Goal: Information Seeking & Learning: Find specific page/section

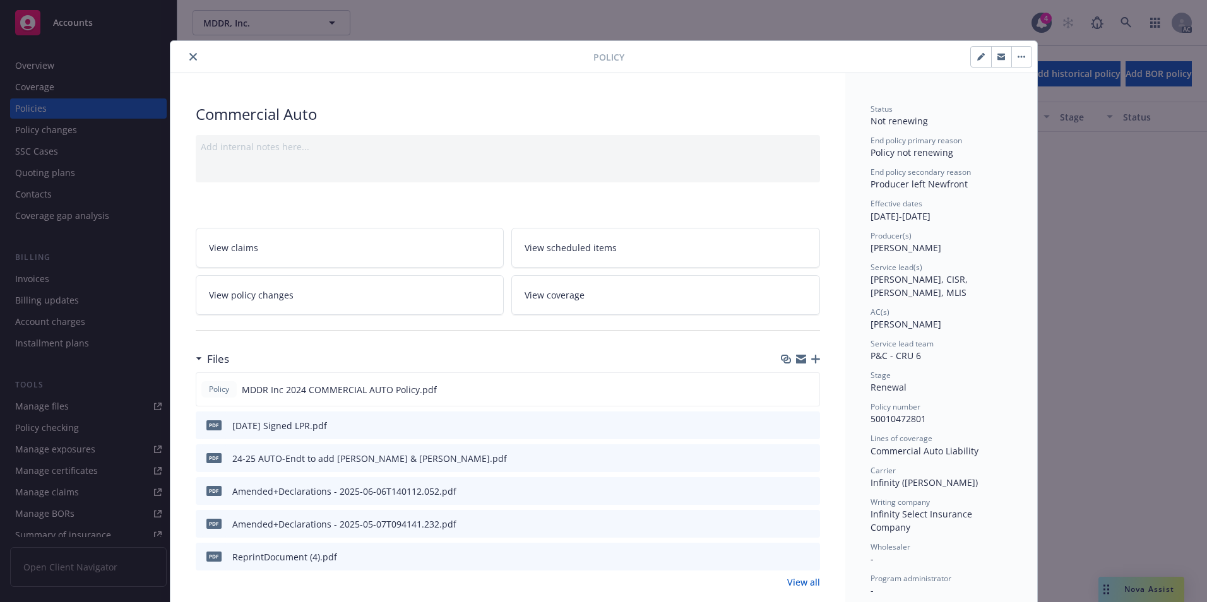
click at [189, 57] on icon "close" at bounding box center [193, 57] width 8 height 8
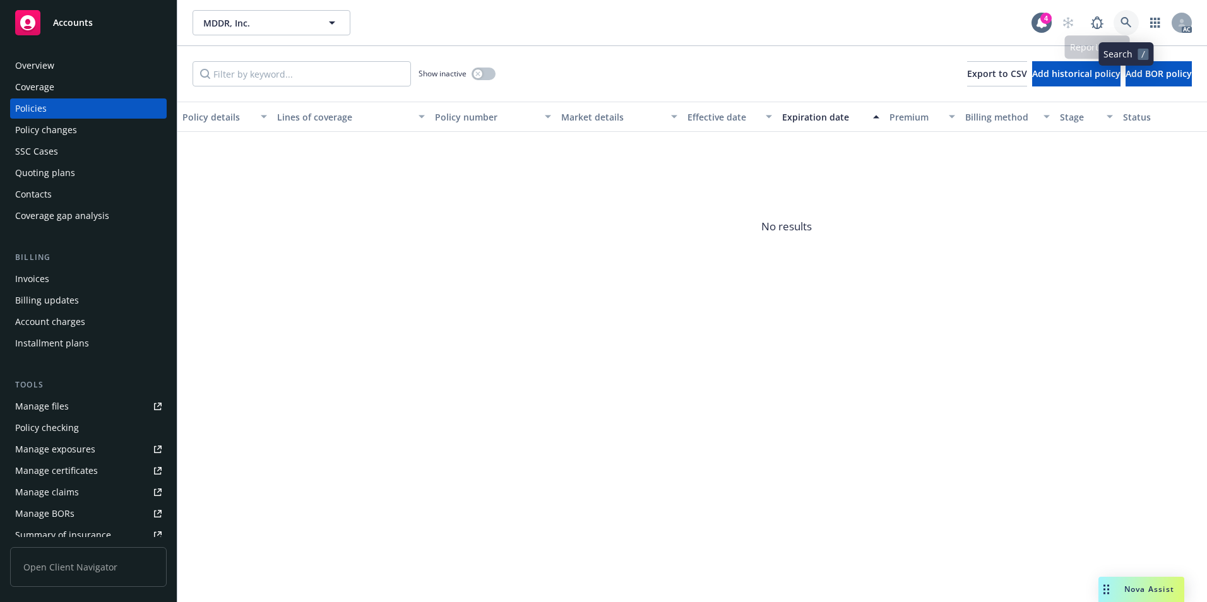
click at [1125, 21] on icon at bounding box center [1126, 22] width 11 height 11
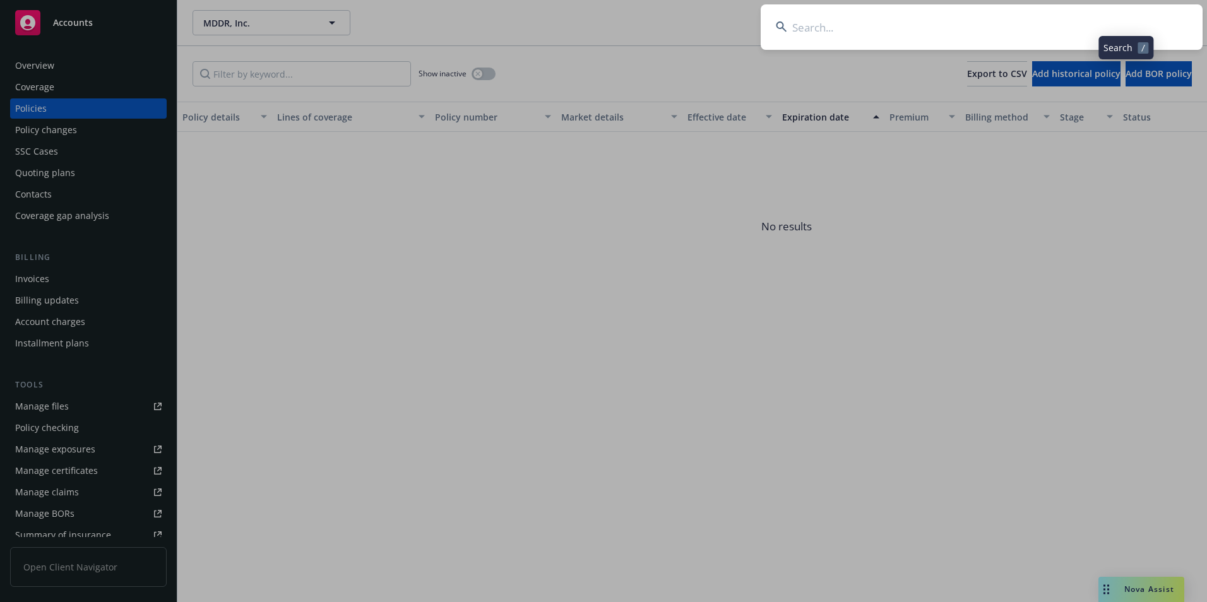
click at [960, 28] on input at bounding box center [982, 26] width 442 height 45
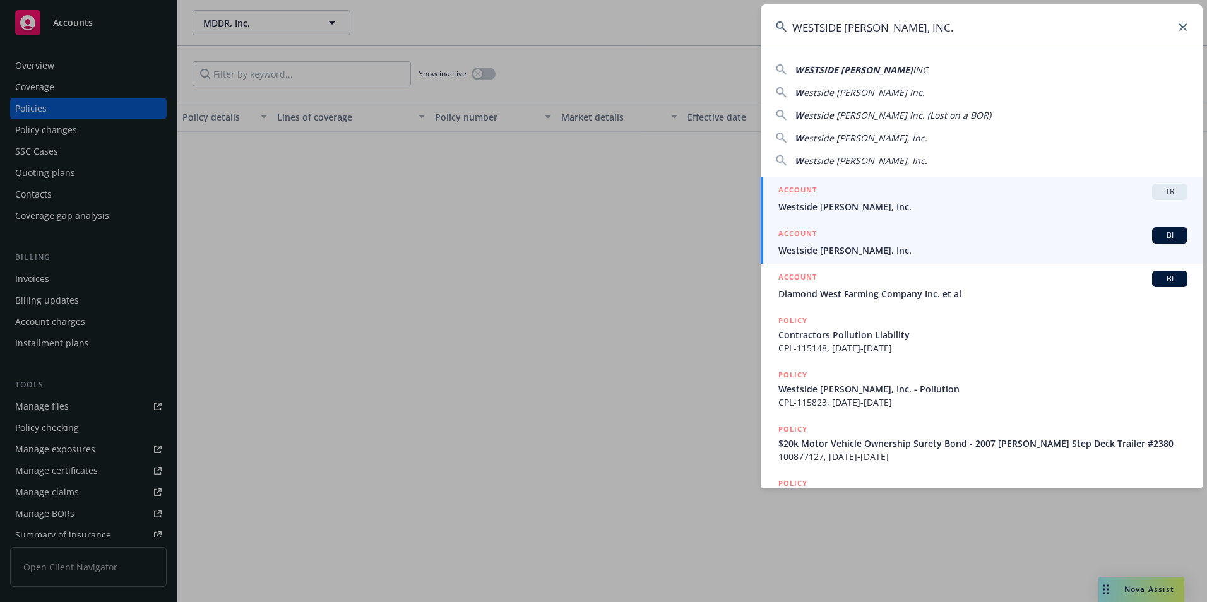
type input "WESTSIDE [PERSON_NAME], INC."
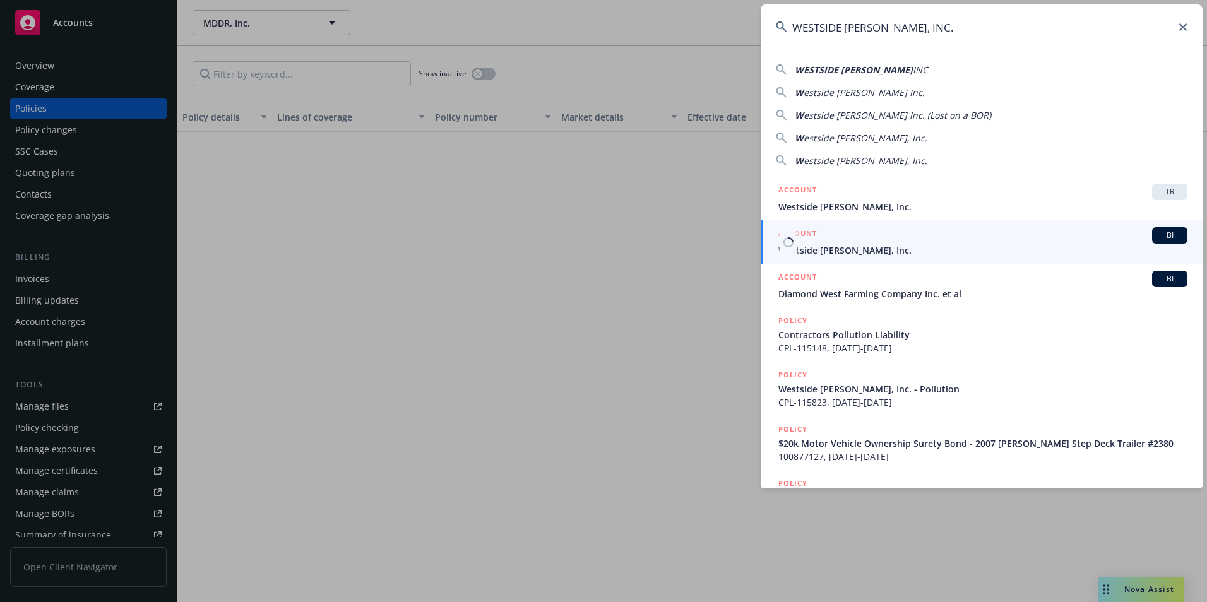
click at [830, 244] on span "Westside [PERSON_NAME], Inc." at bounding box center [983, 250] width 409 height 13
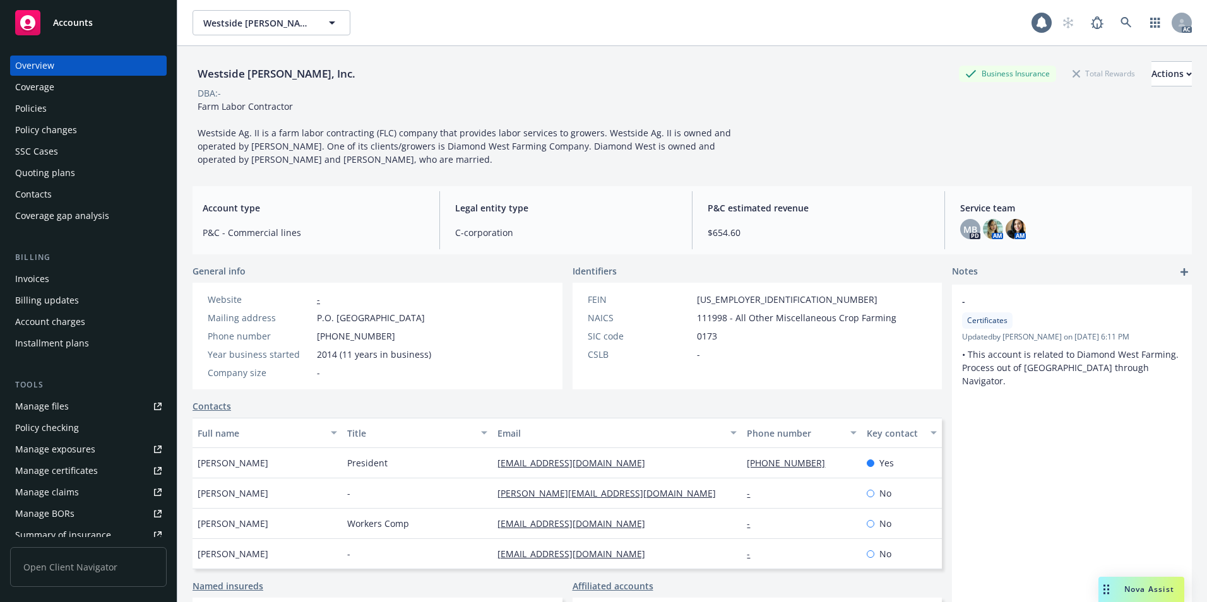
click at [63, 106] on div "Policies" at bounding box center [88, 109] width 146 height 20
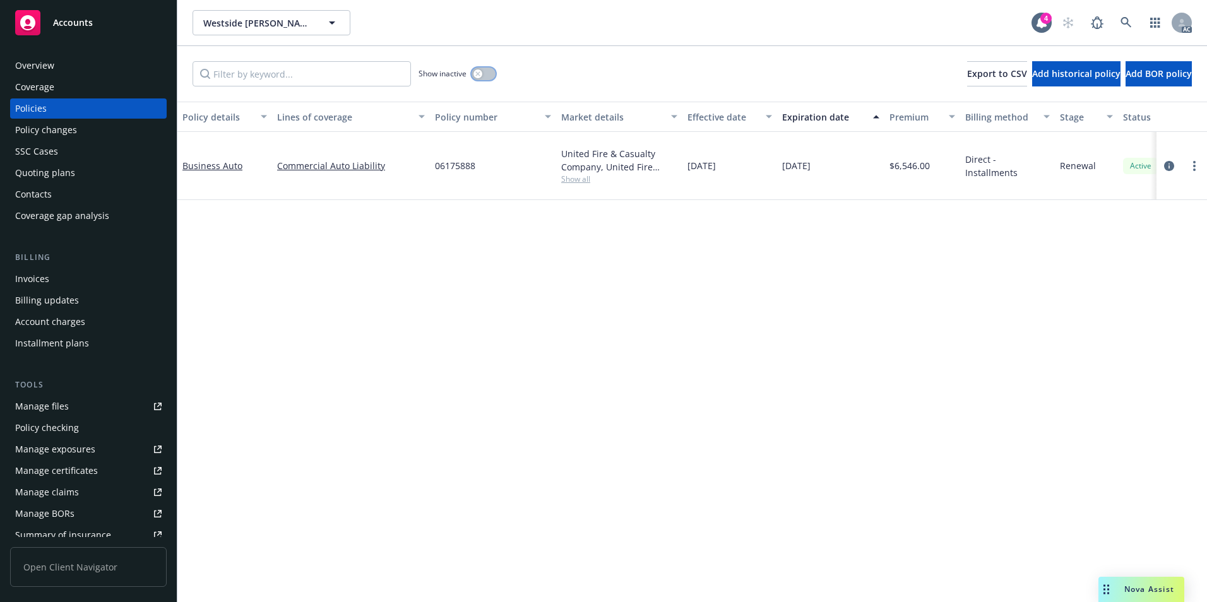
click at [484, 68] on button "button" at bounding box center [484, 74] width 24 height 13
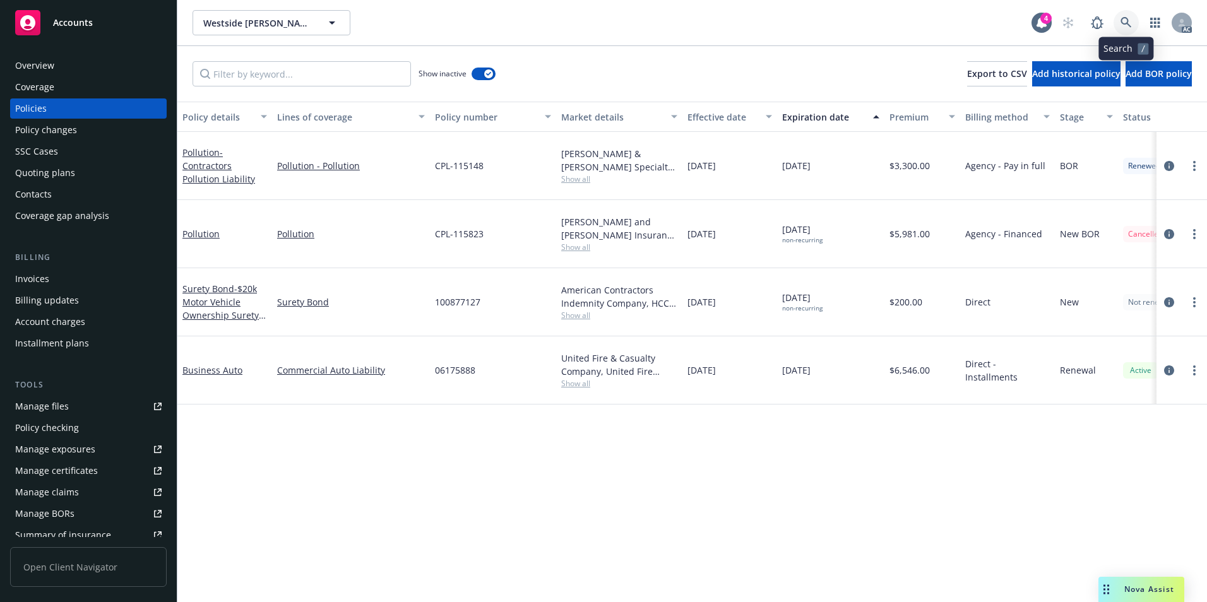
click at [1131, 28] on icon at bounding box center [1126, 22] width 11 height 11
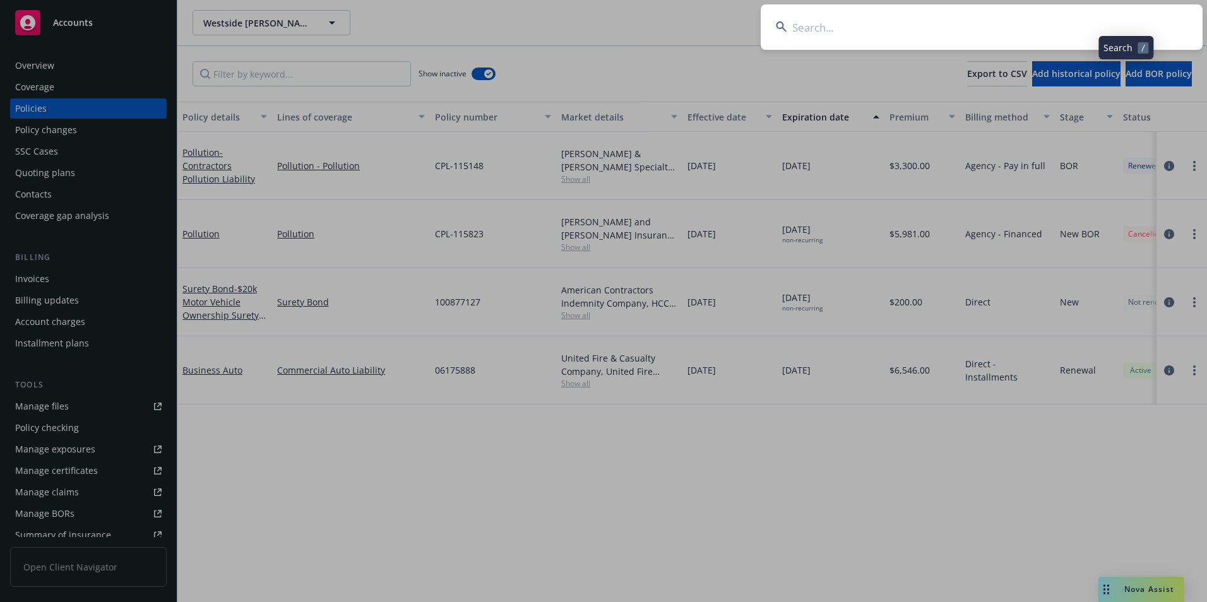
click at [1044, 29] on input at bounding box center [982, 26] width 442 height 45
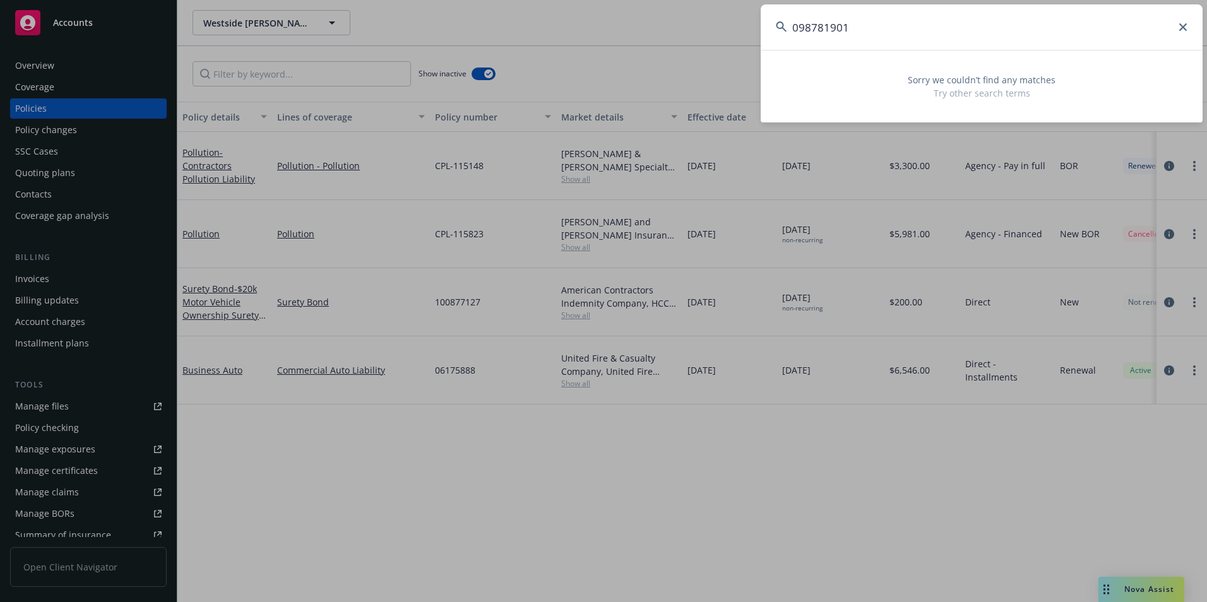
click at [797, 30] on input "098781901" at bounding box center [982, 26] width 442 height 45
type input "98781901"
drag, startPoint x: 712, startPoint y: 552, endPoint x: 722, endPoint y: 563, distance: 15.2
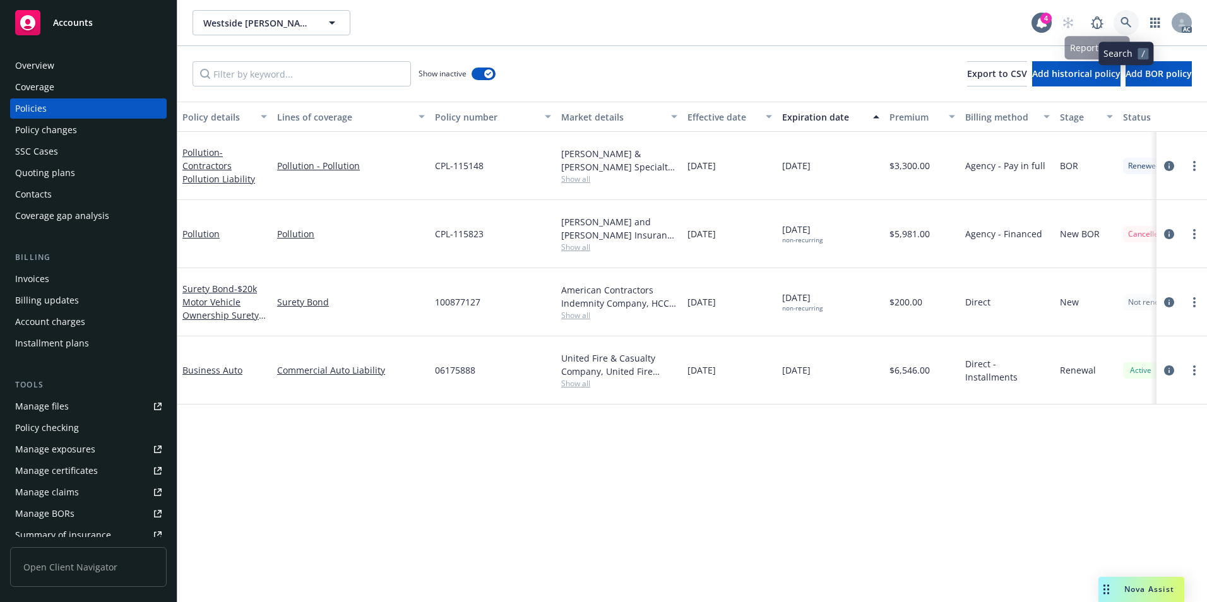
click at [1116, 24] on link at bounding box center [1126, 22] width 25 height 25
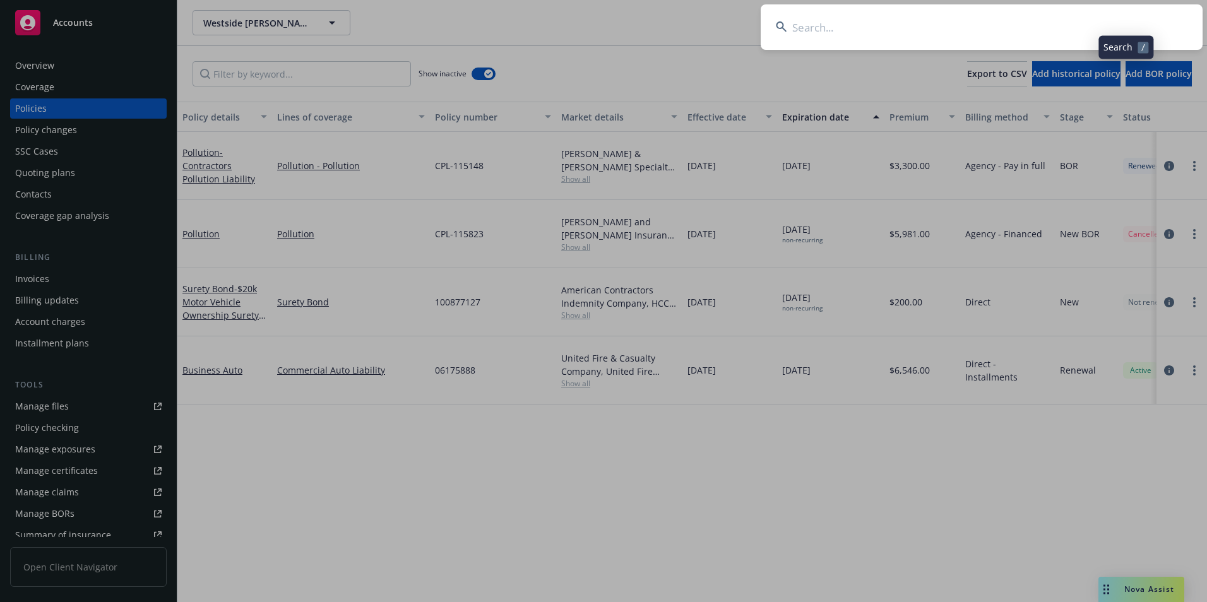
click at [1008, 29] on input at bounding box center [982, 26] width 442 height 45
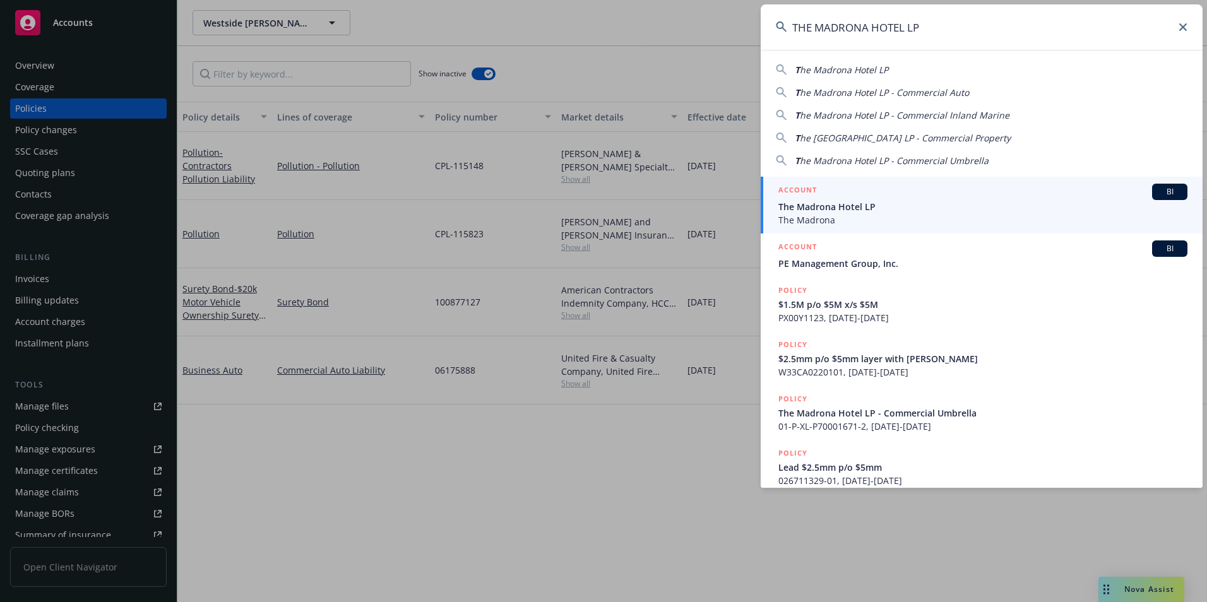
type input "THE MADRONA HOTEL LP"
click at [866, 210] on span "The Madrona Hotel LP" at bounding box center [983, 206] width 409 height 13
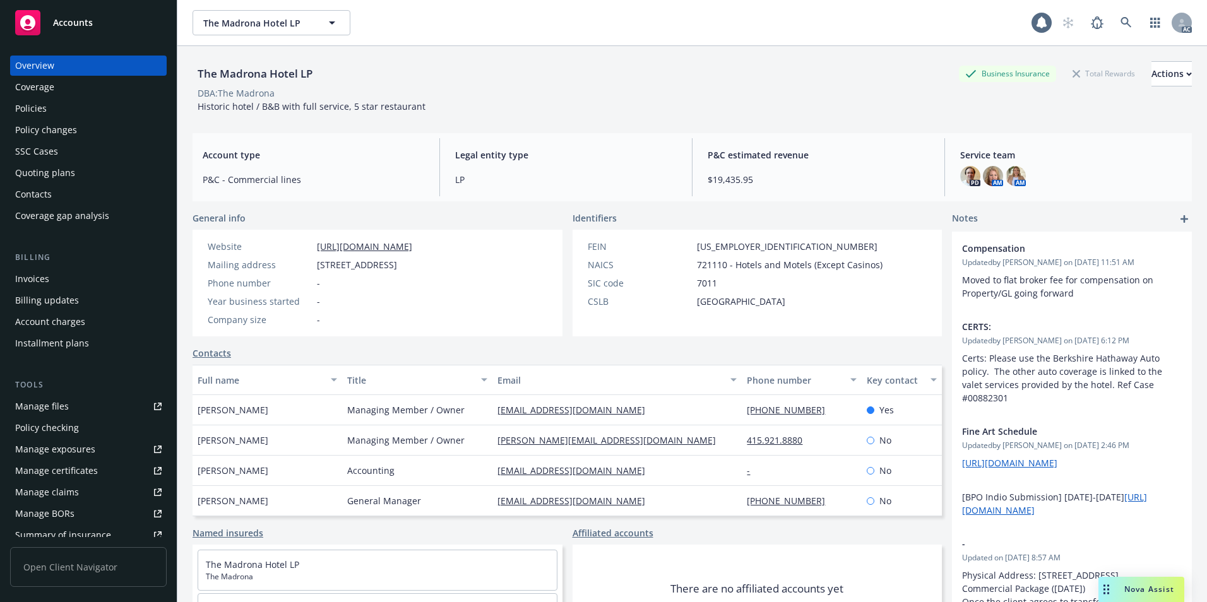
click at [66, 115] on div "Policies" at bounding box center [88, 109] width 146 height 20
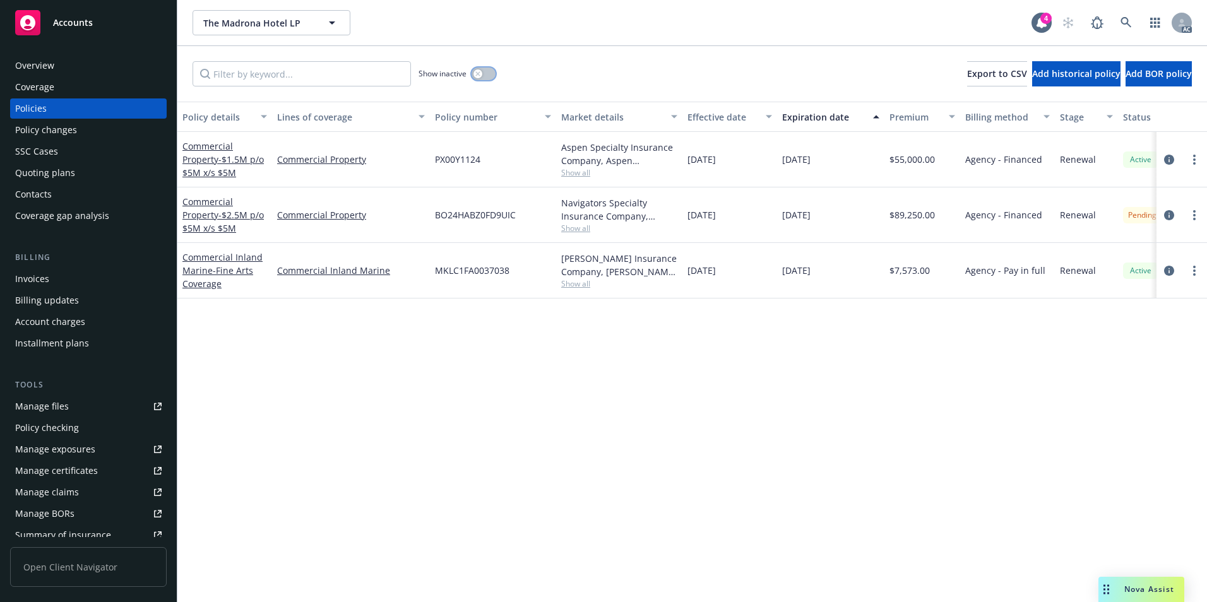
click at [489, 74] on button "button" at bounding box center [484, 74] width 24 height 13
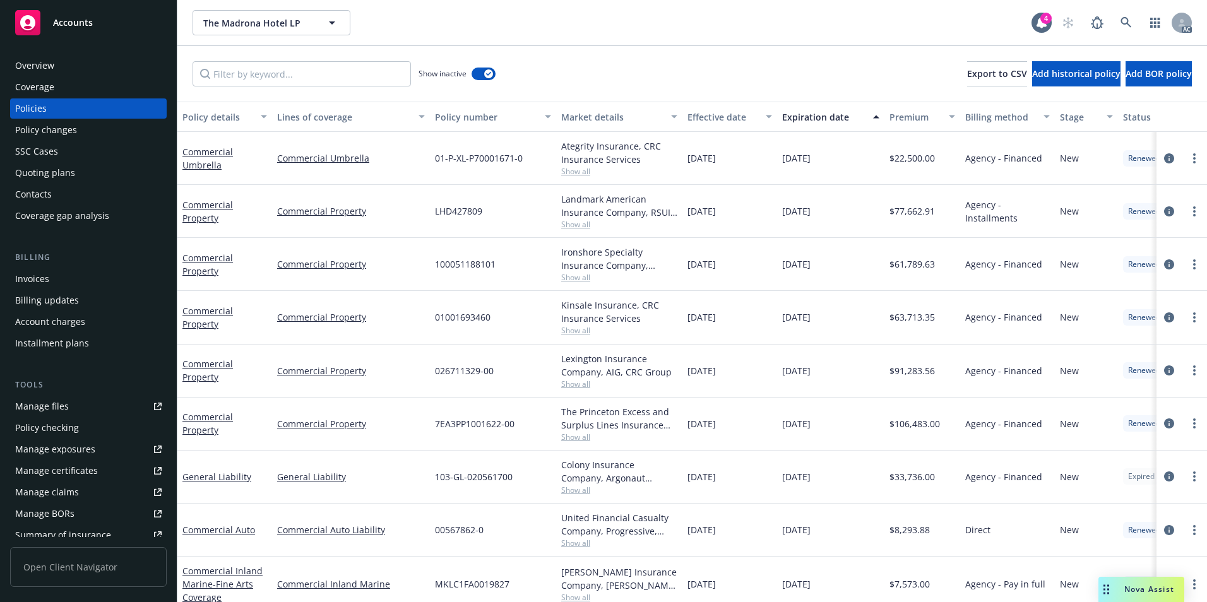
click at [715, 116] on div "Effective date" at bounding box center [723, 117] width 71 height 13
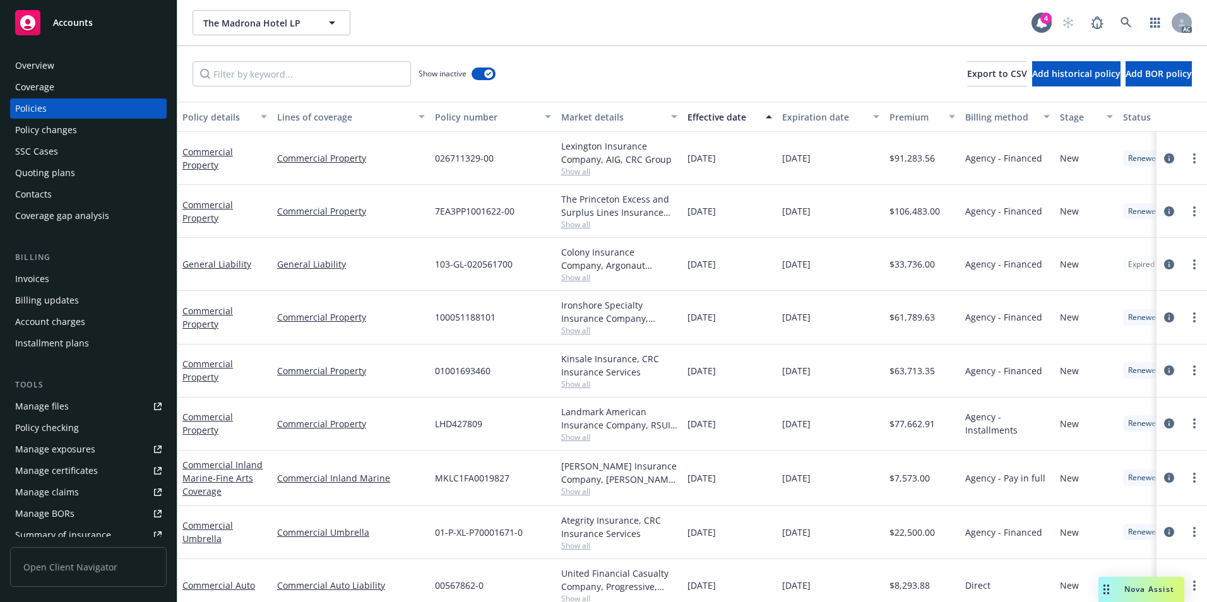
click at [715, 116] on div "Effective date" at bounding box center [723, 117] width 71 height 13
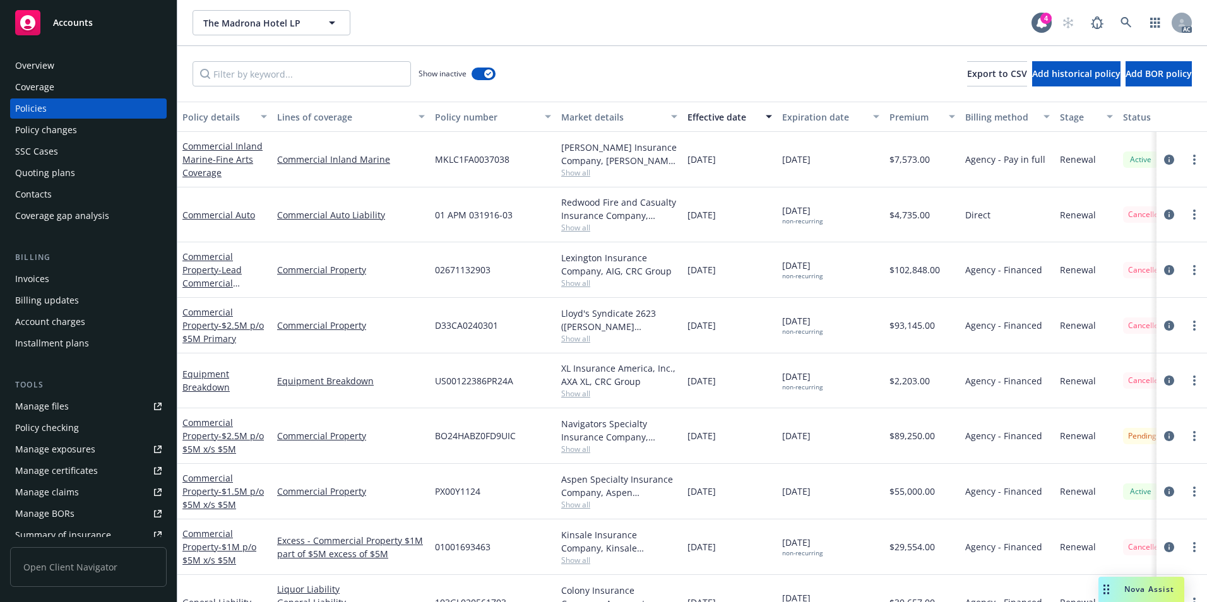
click at [438, 220] on span "01 APM 031916-03" at bounding box center [474, 214] width 78 height 13
click at [203, 216] on link "Commercial Auto" at bounding box center [218, 215] width 73 height 12
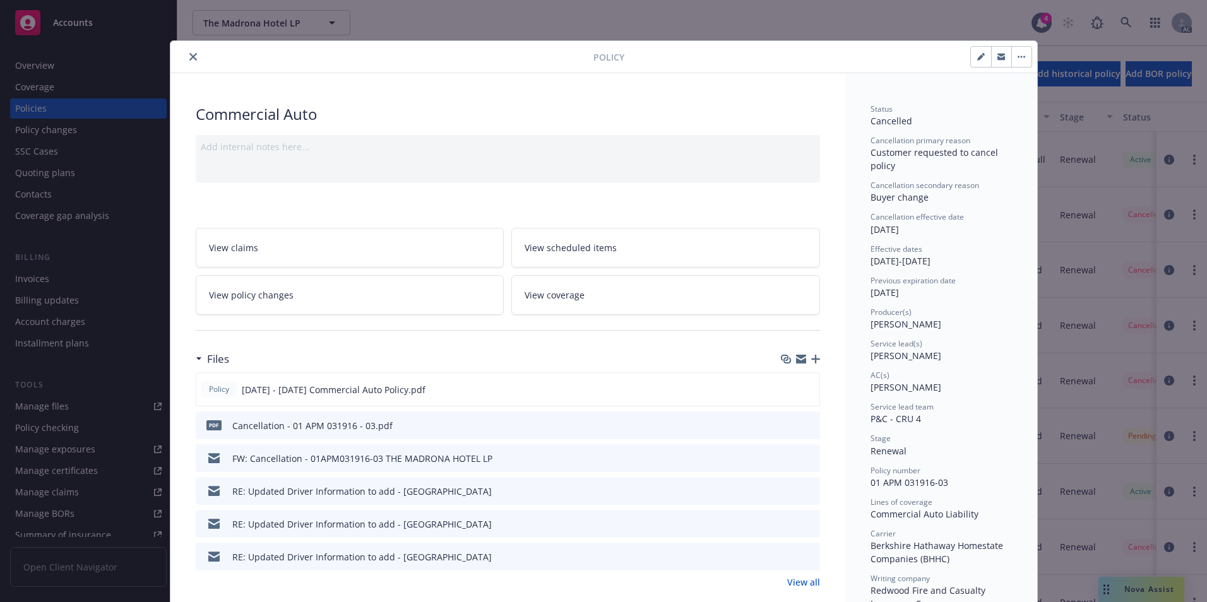
drag, startPoint x: 185, startPoint y: 59, endPoint x: 200, endPoint y: 69, distance: 17.3
click at [189, 59] on icon "close" at bounding box center [193, 57] width 8 height 8
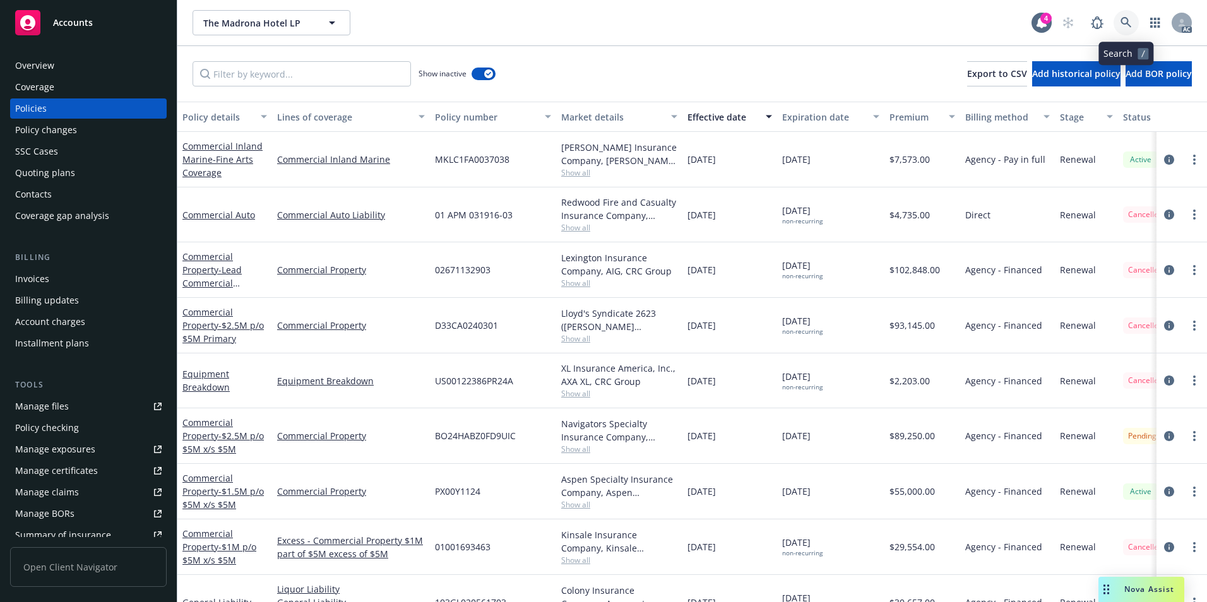
click at [1121, 17] on icon at bounding box center [1126, 22] width 11 height 11
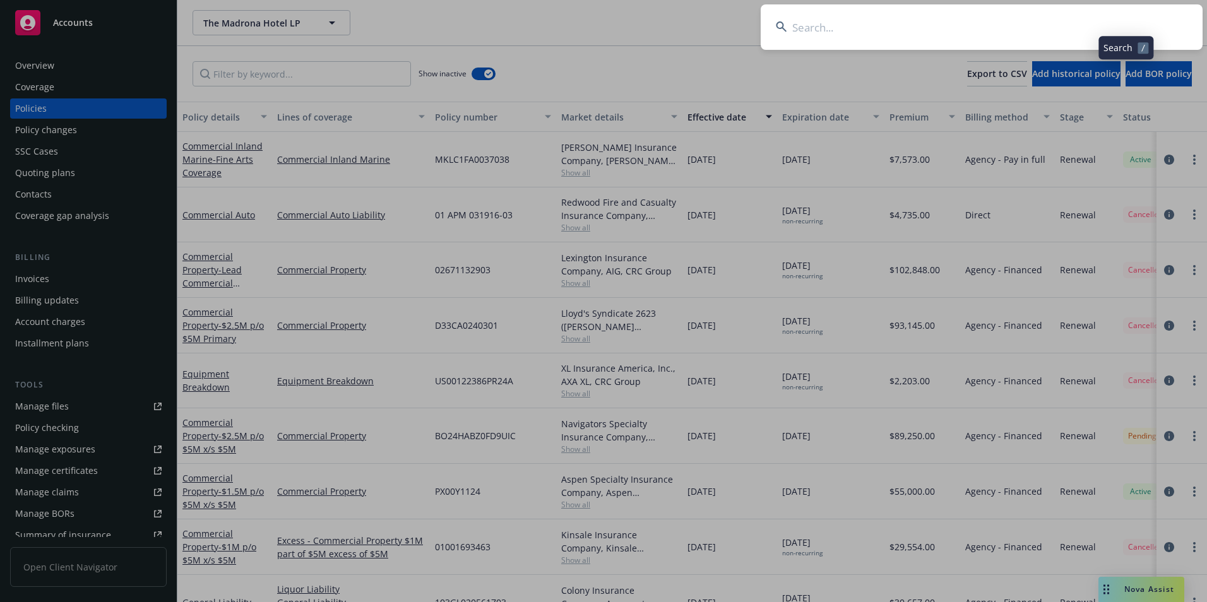
click at [996, 27] on input at bounding box center [982, 26] width 442 height 45
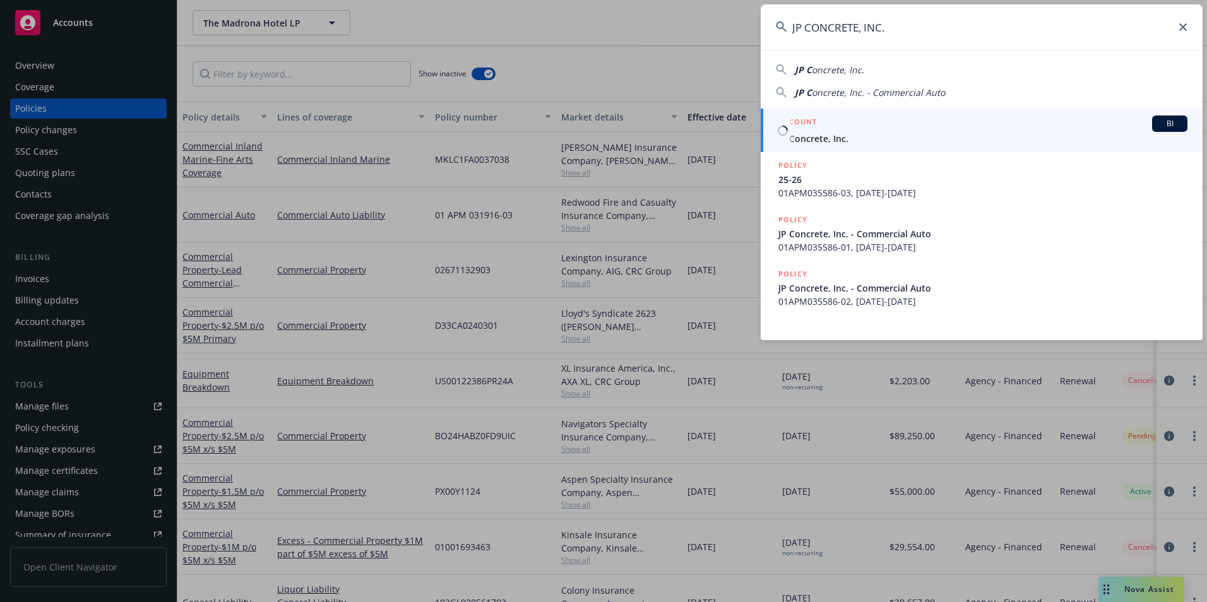
type input "JP CONCRETE, INC."
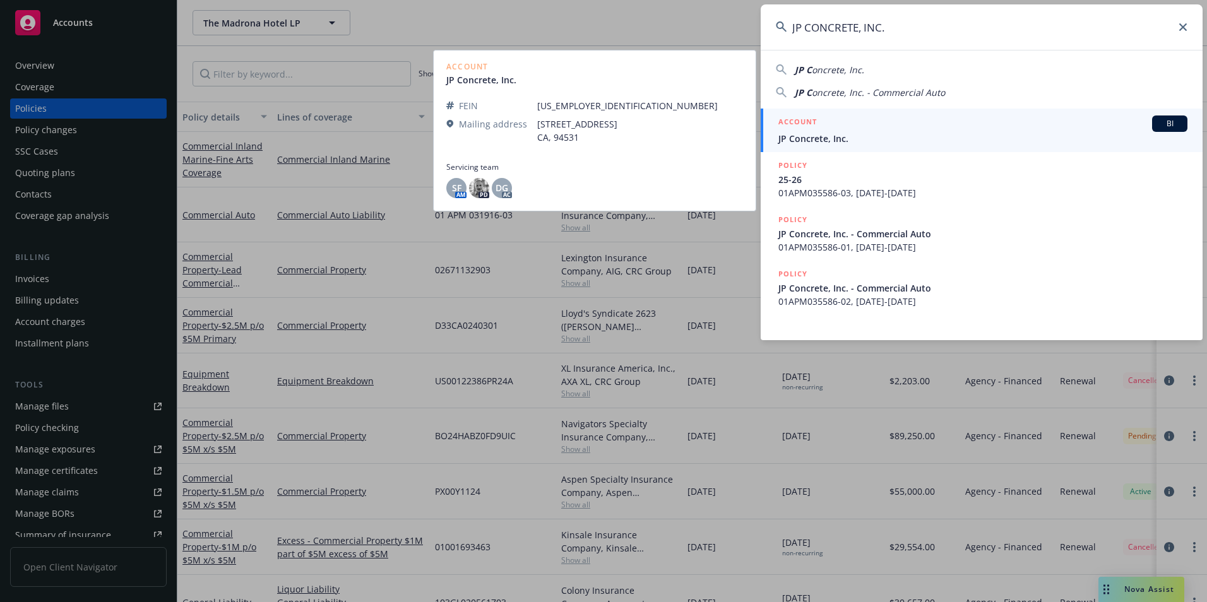
click at [838, 135] on span "JP Concrete, Inc." at bounding box center [983, 138] width 409 height 13
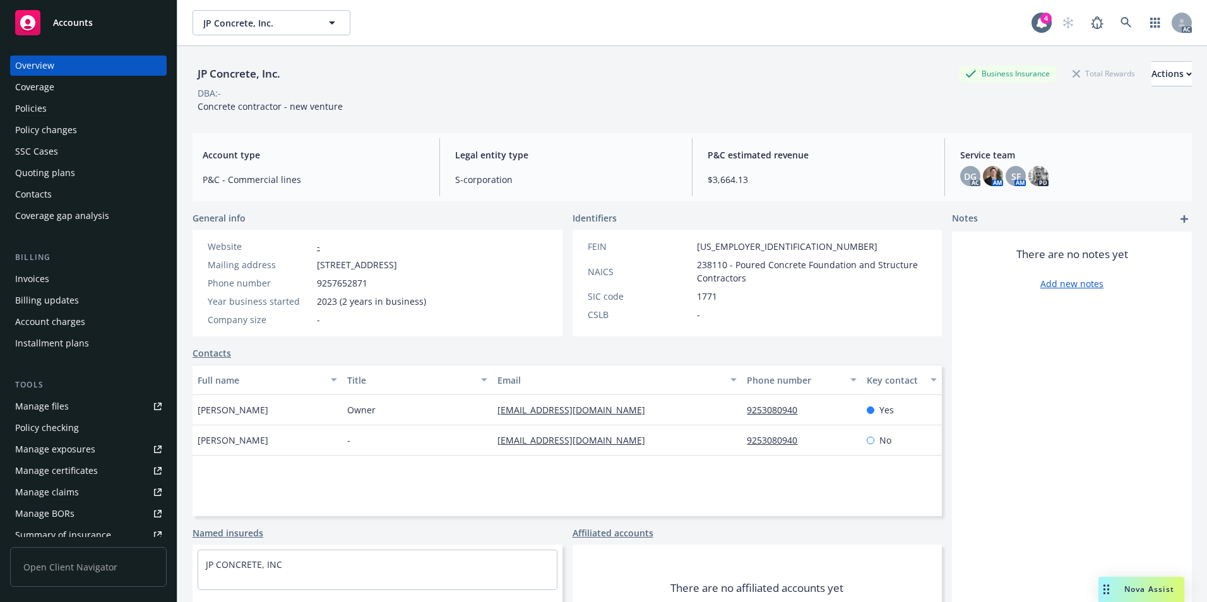
click at [62, 109] on div "Policies" at bounding box center [88, 109] width 146 height 20
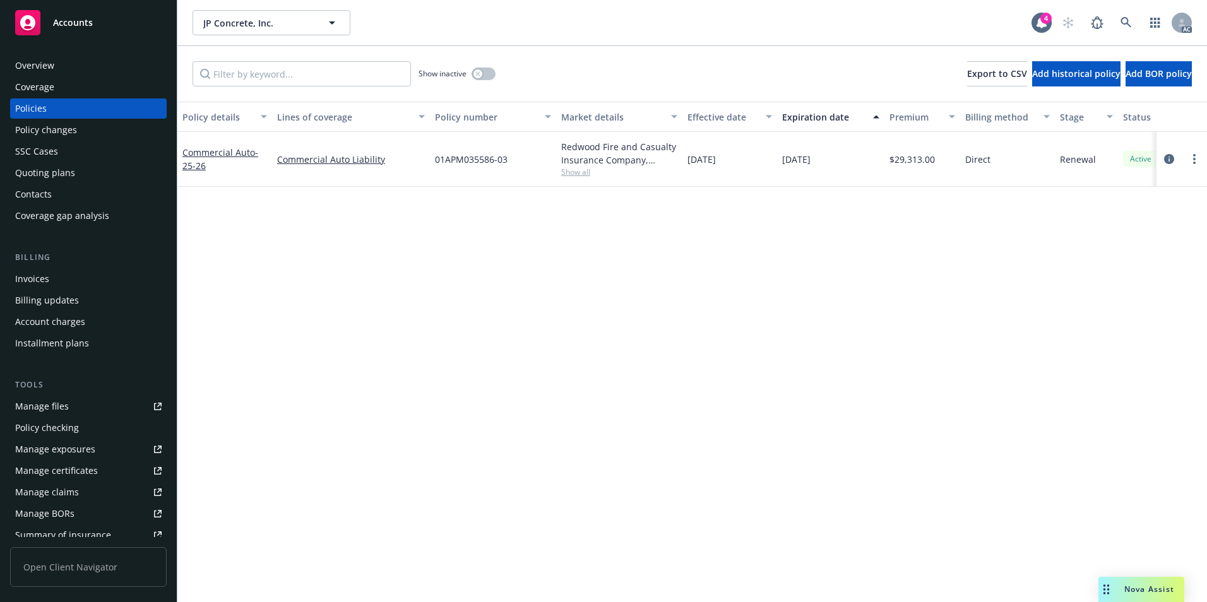
click at [237, 158] on div "Commercial Auto - 25-26" at bounding box center [224, 159] width 85 height 27
click at [236, 154] on link "Commercial Auto - 25-26" at bounding box center [220, 158] width 76 height 25
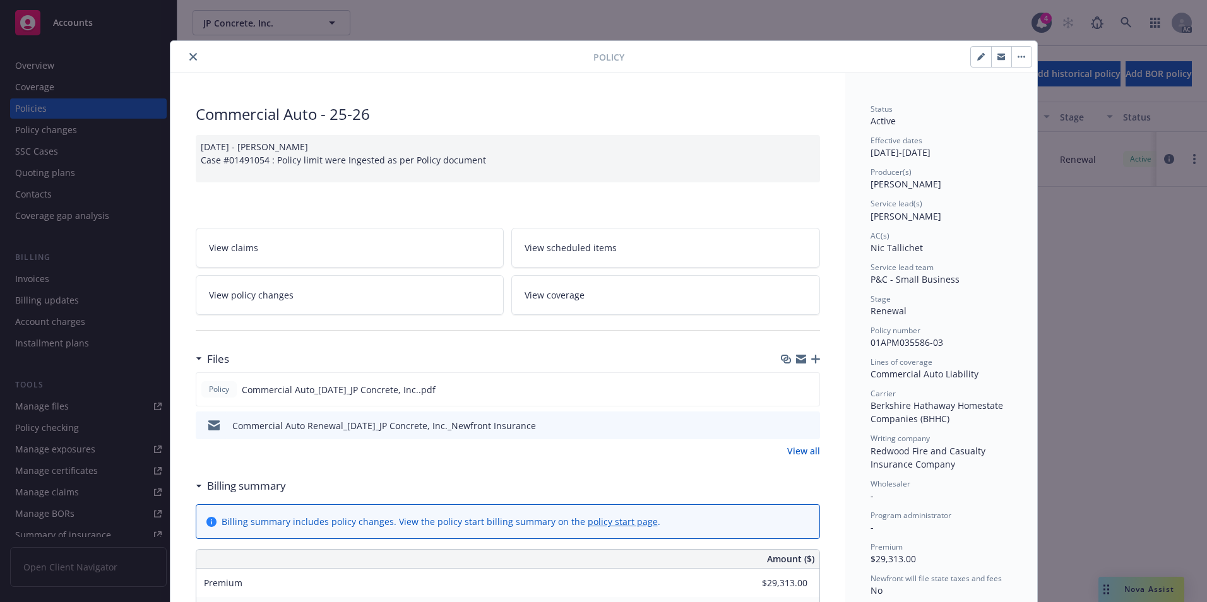
click at [182, 62] on div at bounding box center [385, 56] width 418 height 15
click at [191, 59] on icon "close" at bounding box center [193, 57] width 8 height 8
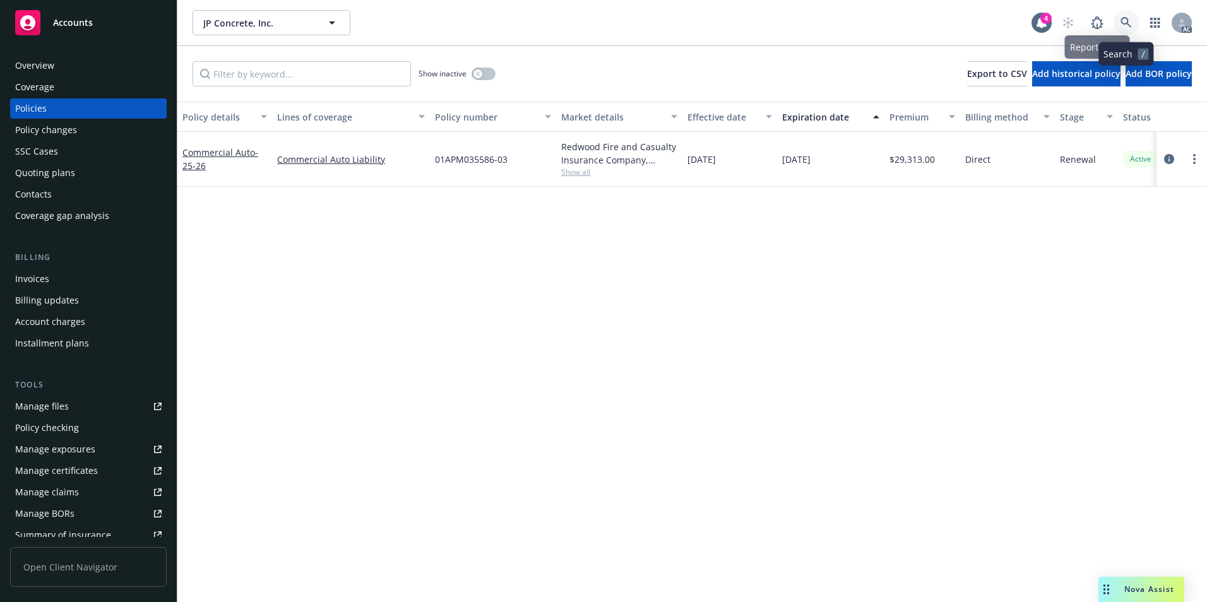
click at [1116, 18] on link at bounding box center [1126, 22] width 25 height 25
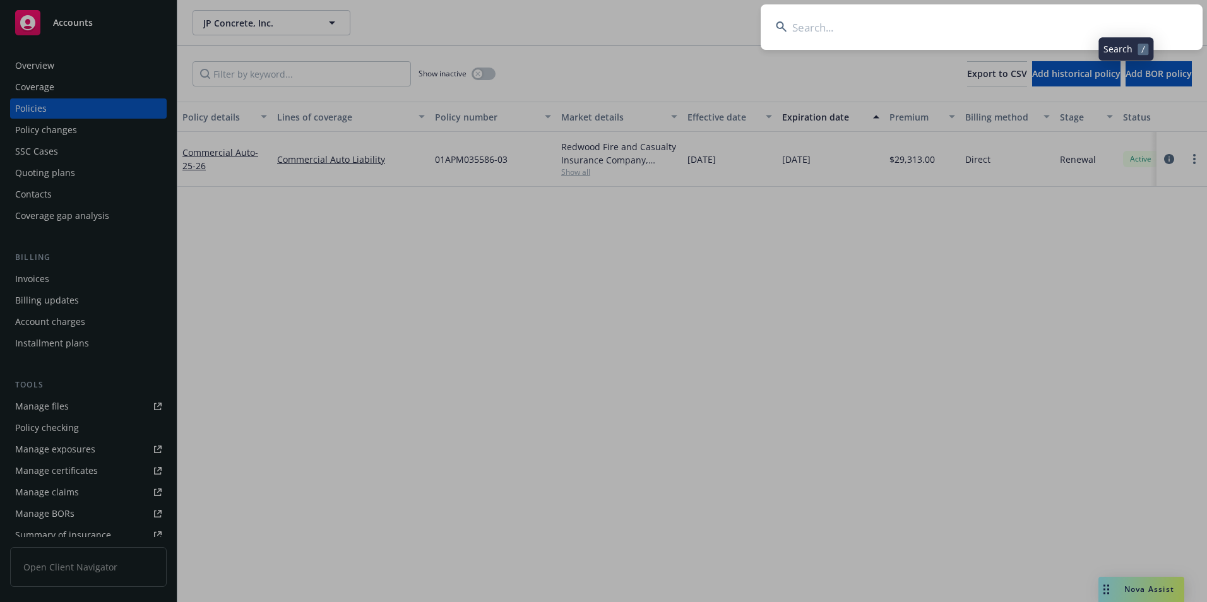
click at [988, 31] on input at bounding box center [982, 26] width 442 height 45
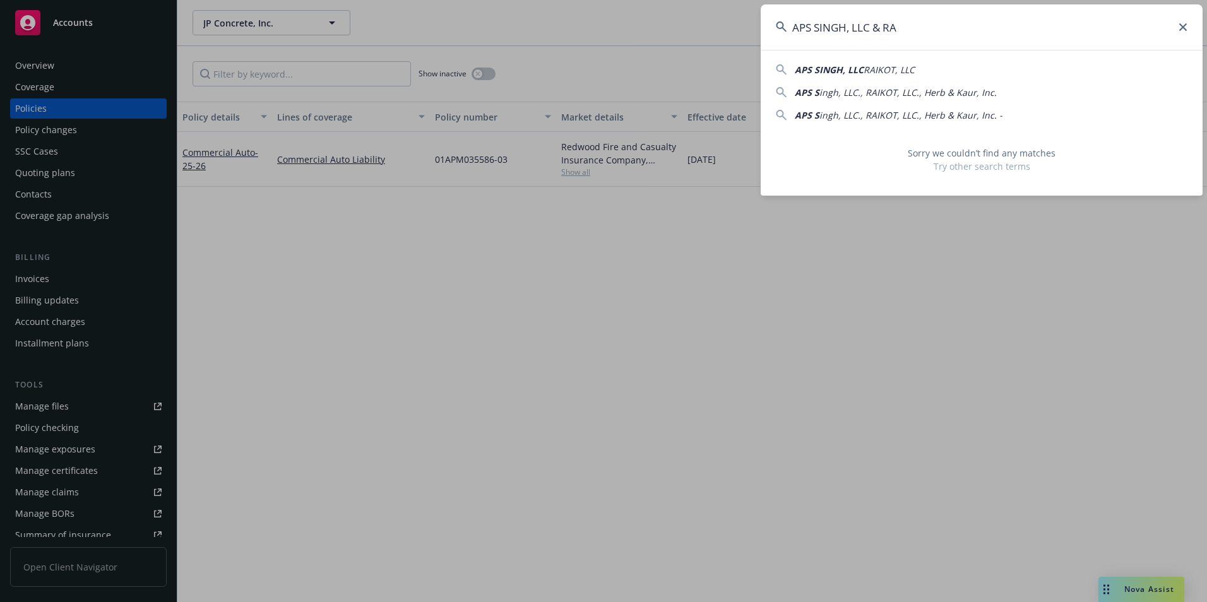
click at [882, 63] on div "APS SINGH, LLC RAIKOT, LLC" at bounding box center [855, 69] width 120 height 13
type input "APS SINGH, LLC RAIKOT, LLC"
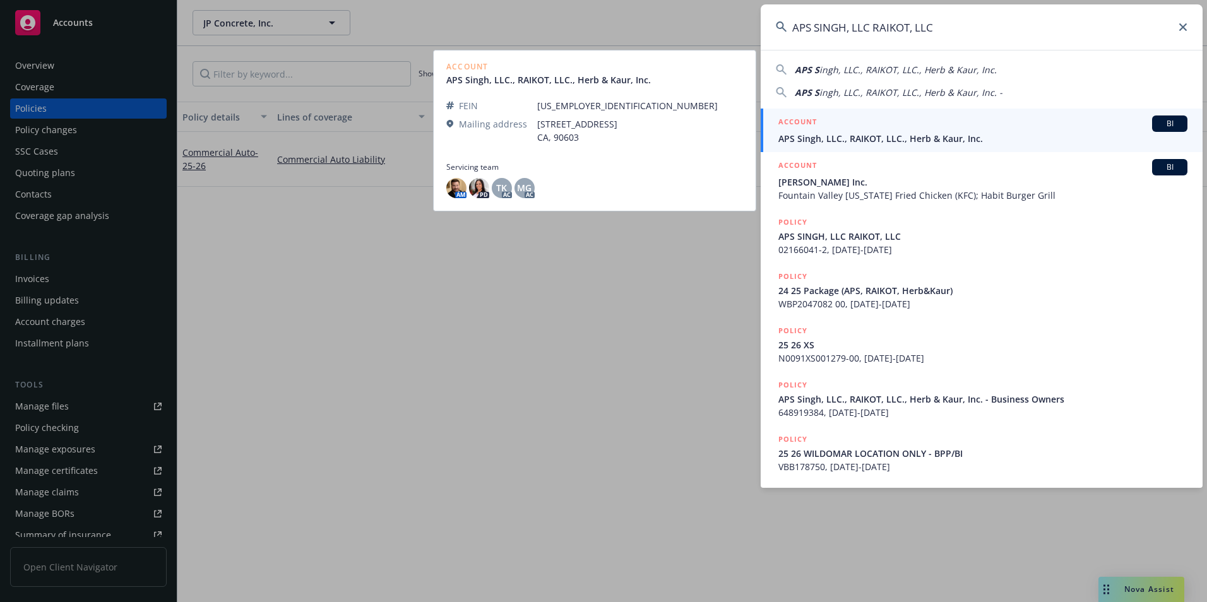
click at [877, 134] on span "APS Singh, LLC., RAIKOT, LLC., Herb & Kaur, Inc." at bounding box center [983, 138] width 409 height 13
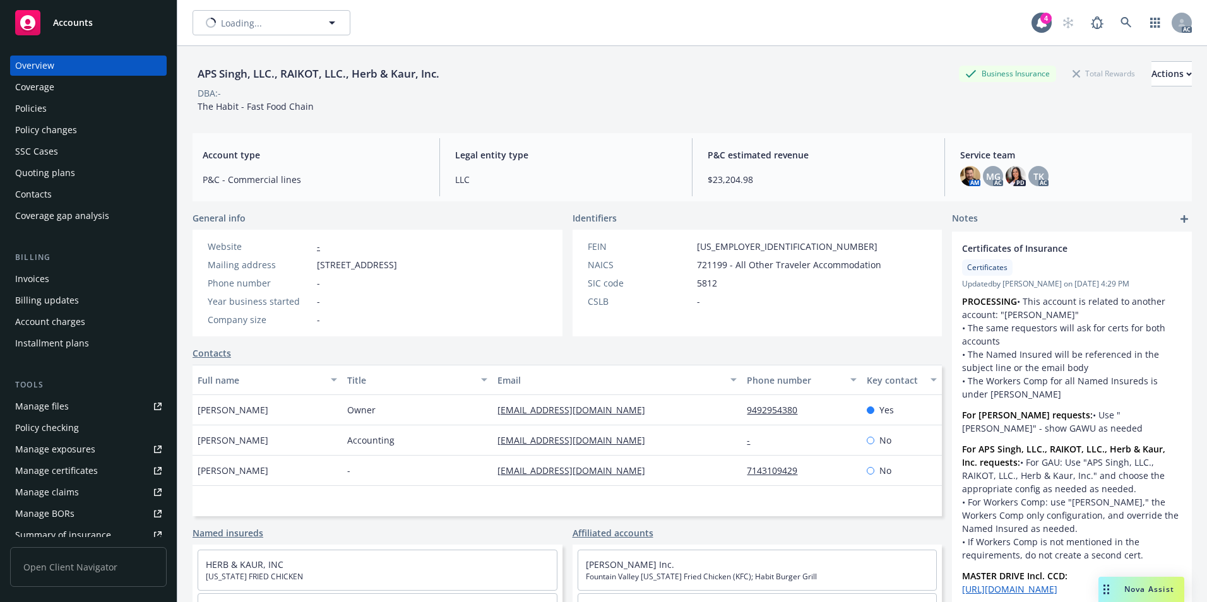
click at [33, 112] on div "Policies" at bounding box center [31, 109] width 32 height 20
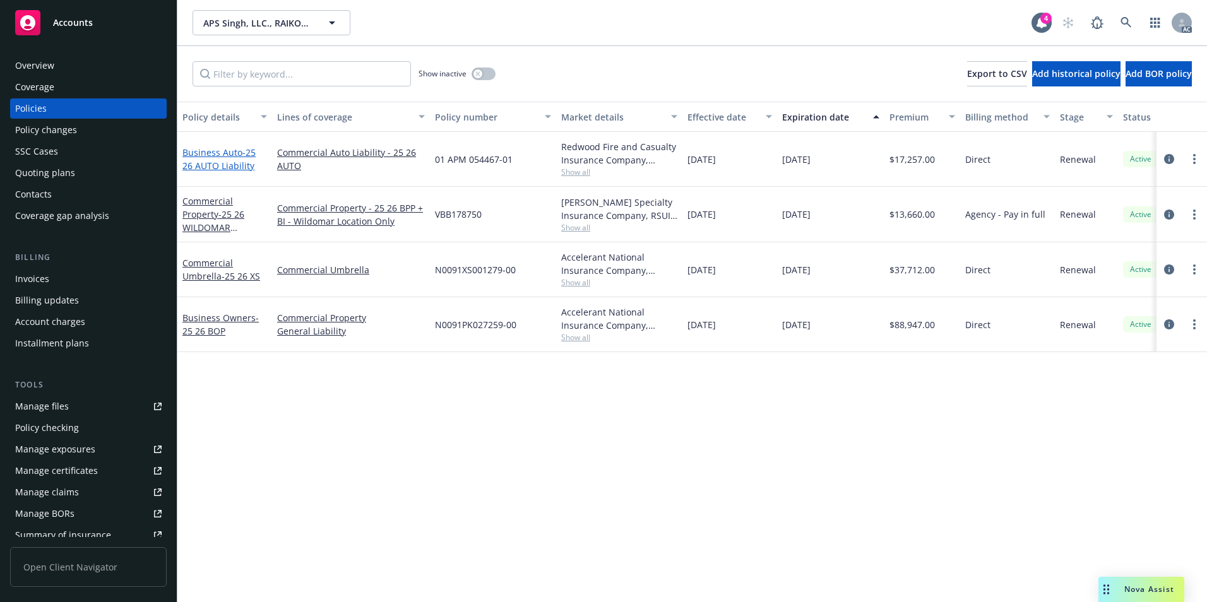
click at [236, 153] on link "Business Auto - 25 26 AUTO Liability" at bounding box center [218, 158] width 73 height 25
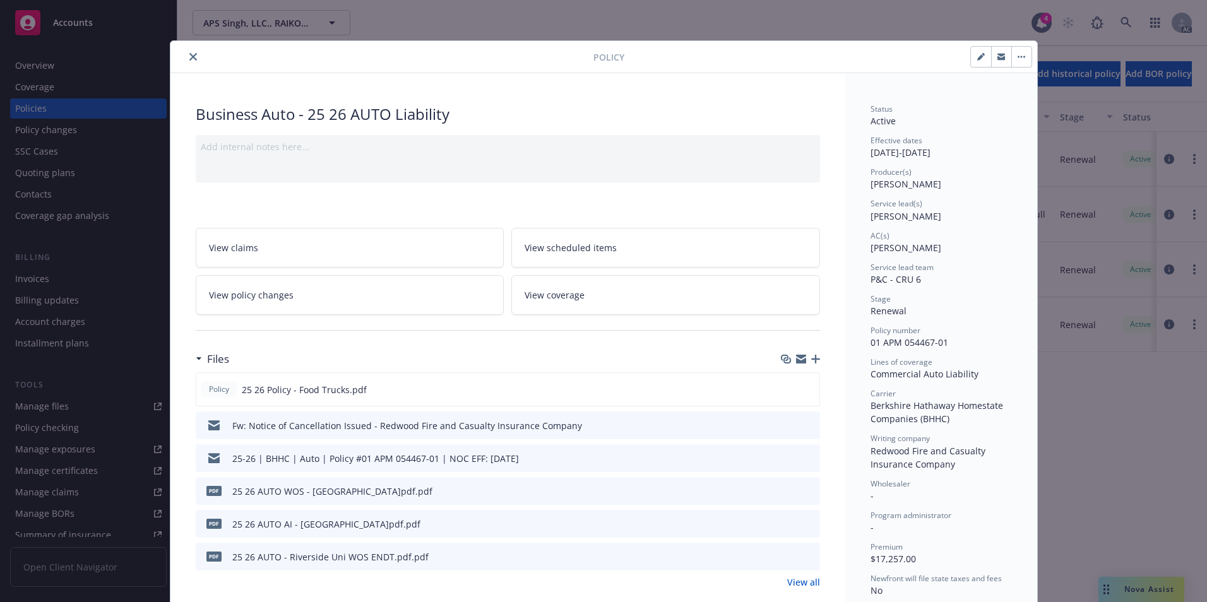
drag, startPoint x: 189, startPoint y: 53, endPoint x: 196, endPoint y: 58, distance: 9.1
click at [189, 54] on icon "close" at bounding box center [193, 57] width 8 height 8
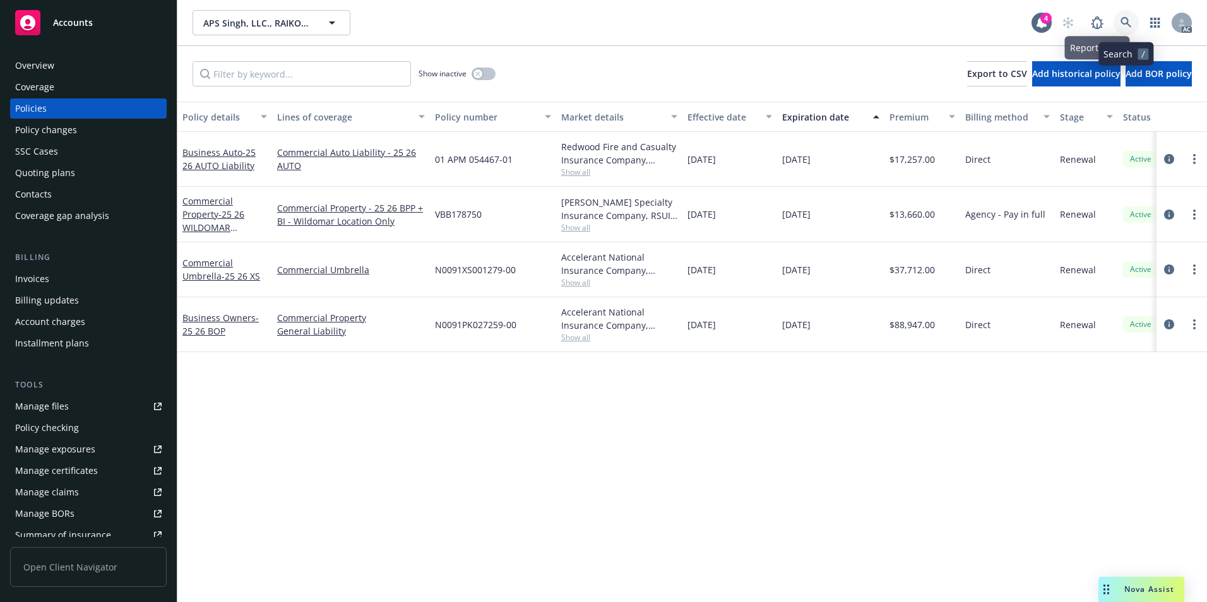
click at [1127, 18] on icon at bounding box center [1126, 22] width 11 height 11
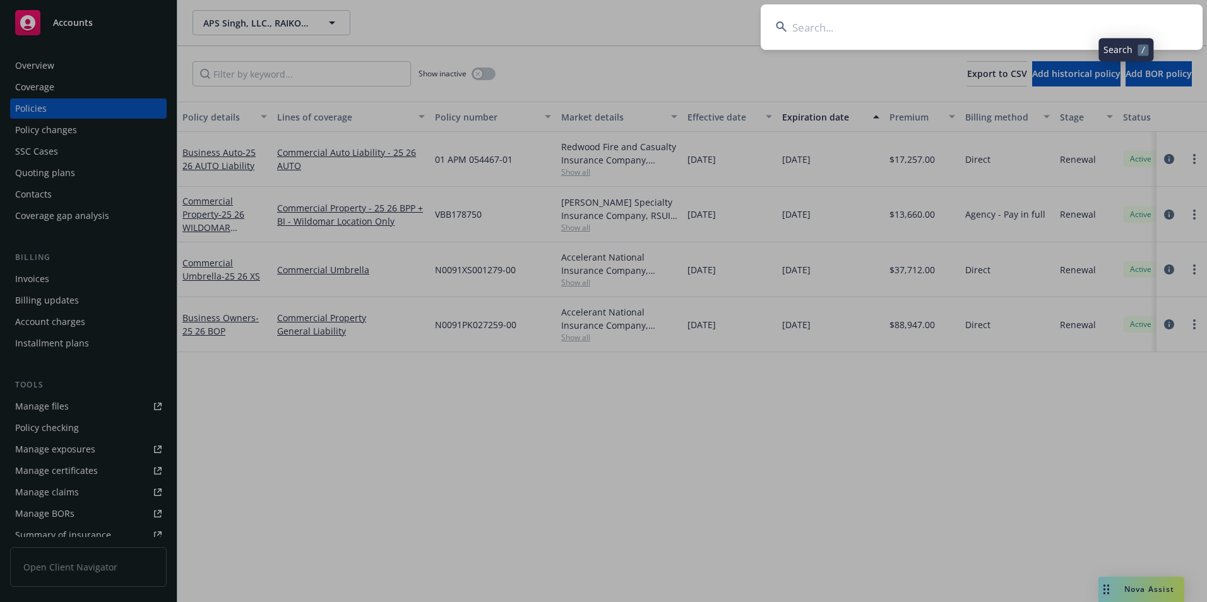
click at [1011, 15] on input at bounding box center [982, 26] width 442 height 45
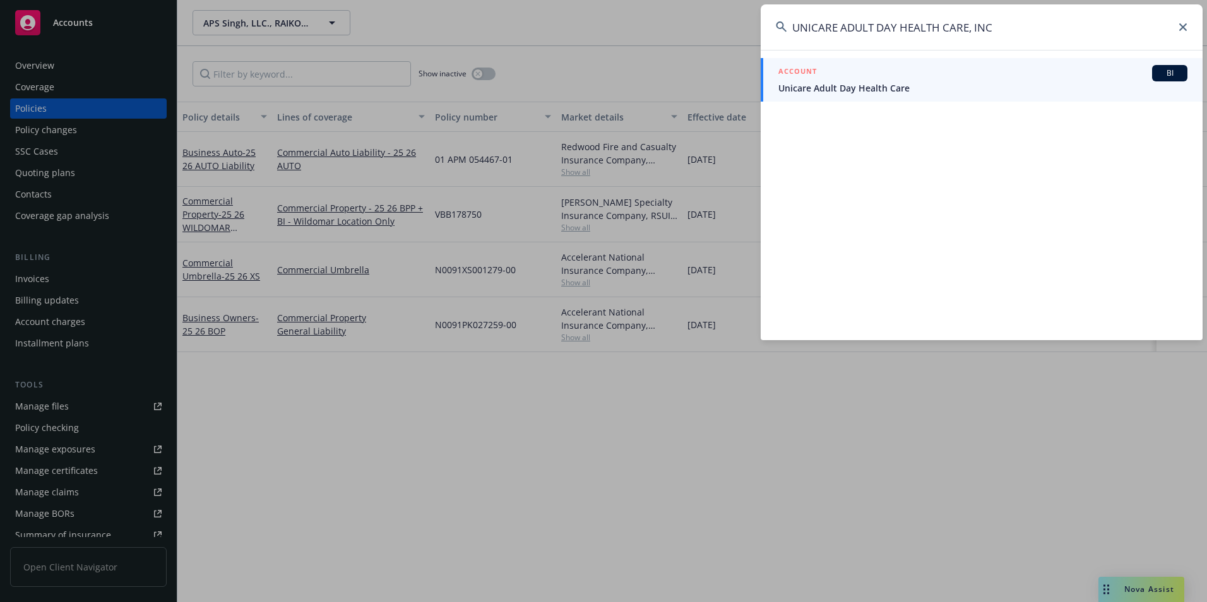
type input "UNICARE ADULT DAY HEALTH CARE, INC"
click at [1003, 70] on div "ACCOUNT BI" at bounding box center [983, 73] width 409 height 16
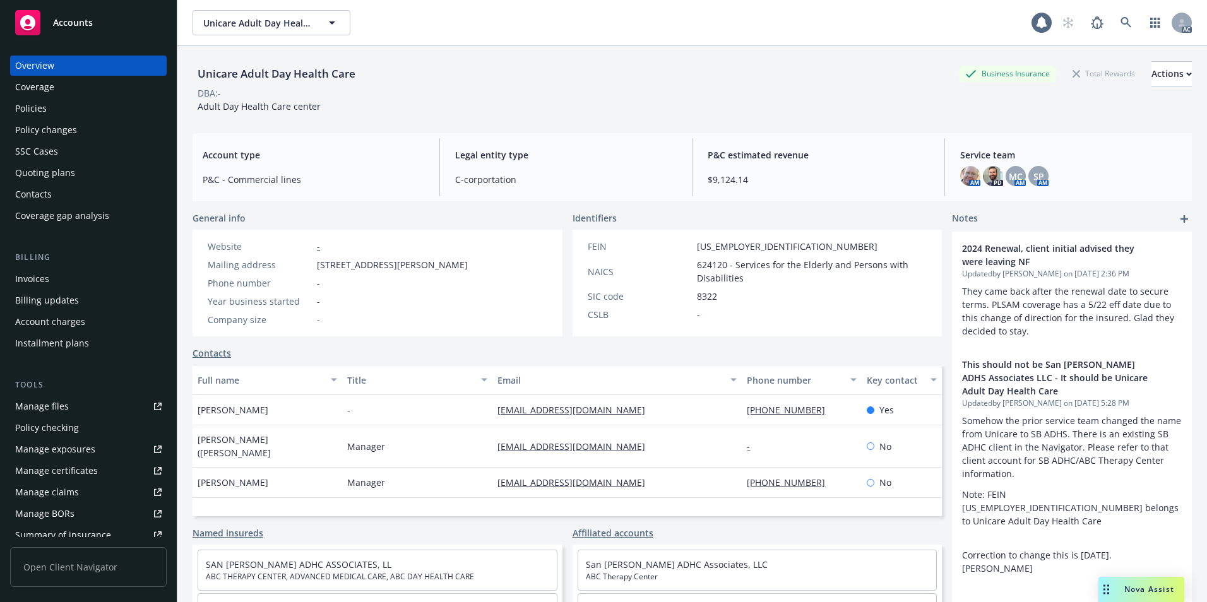
click at [104, 111] on div "Policies" at bounding box center [88, 109] width 146 height 20
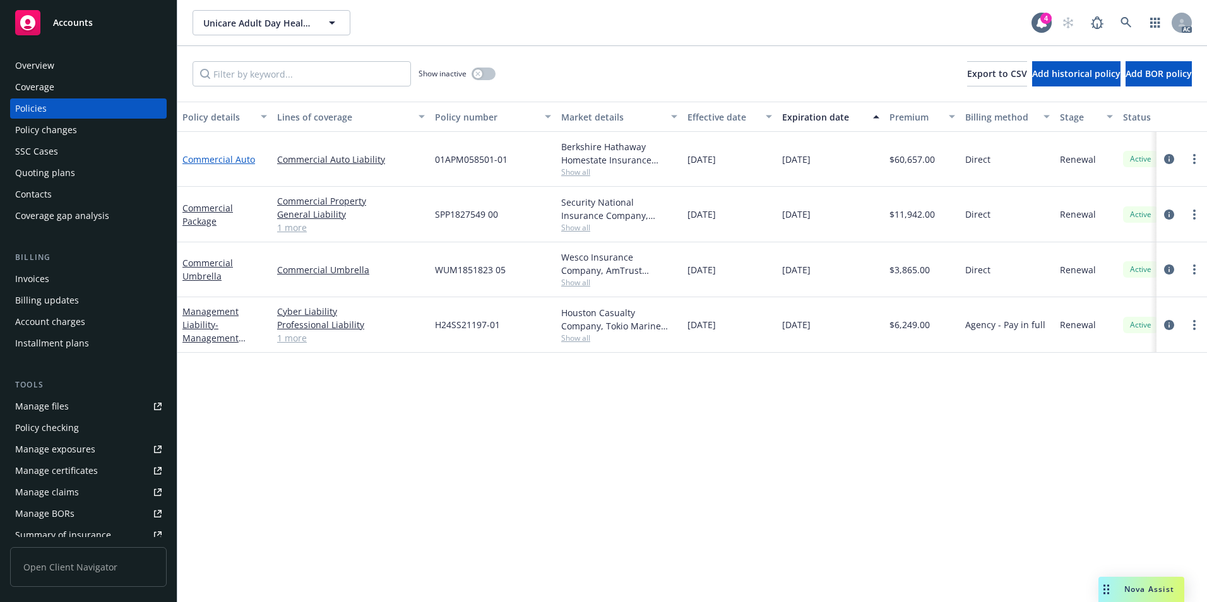
click at [234, 160] on link "Commercial Auto" at bounding box center [218, 159] width 73 height 12
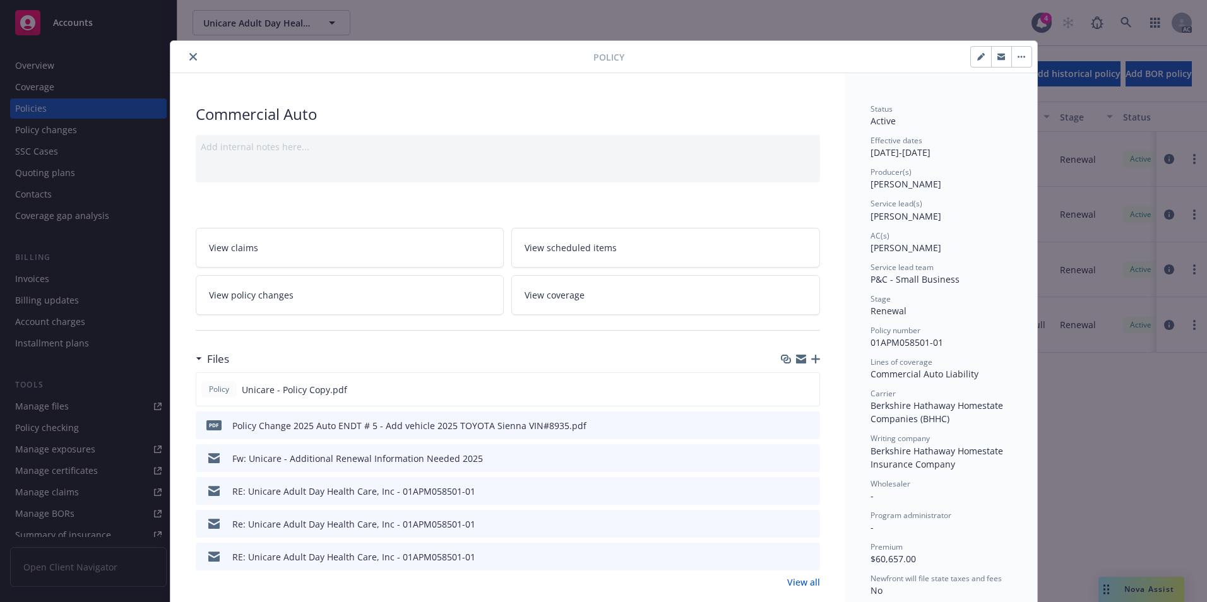
click at [190, 54] on icon "close" at bounding box center [193, 57] width 8 height 8
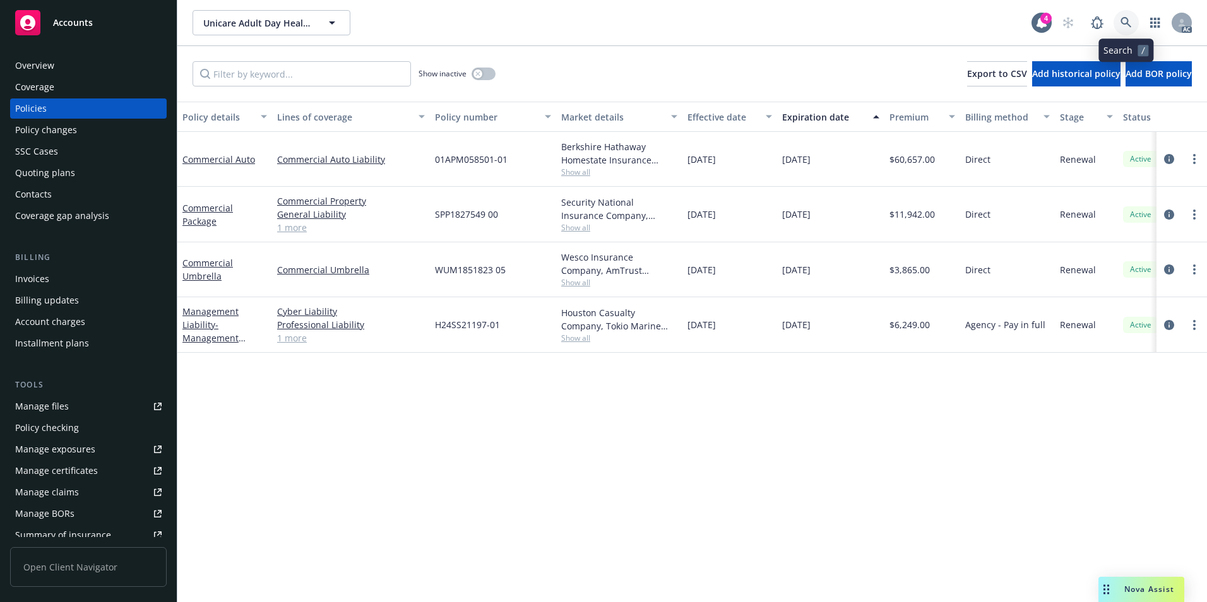
click at [1123, 18] on icon at bounding box center [1126, 22] width 11 height 11
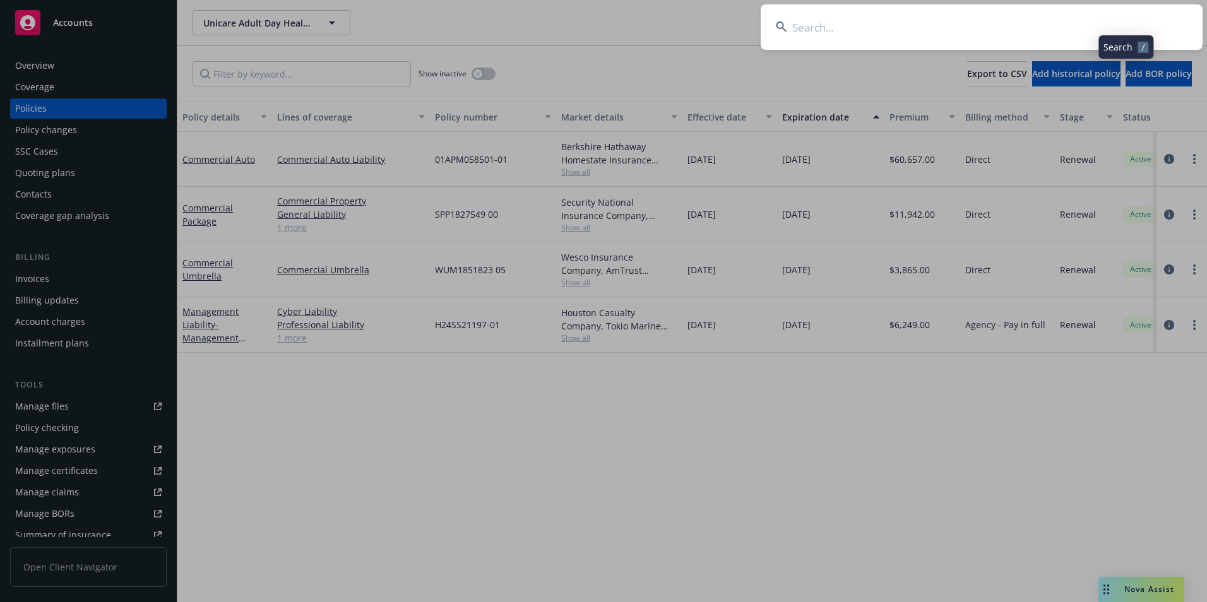
click at [1036, 22] on input at bounding box center [982, 26] width 442 height 45
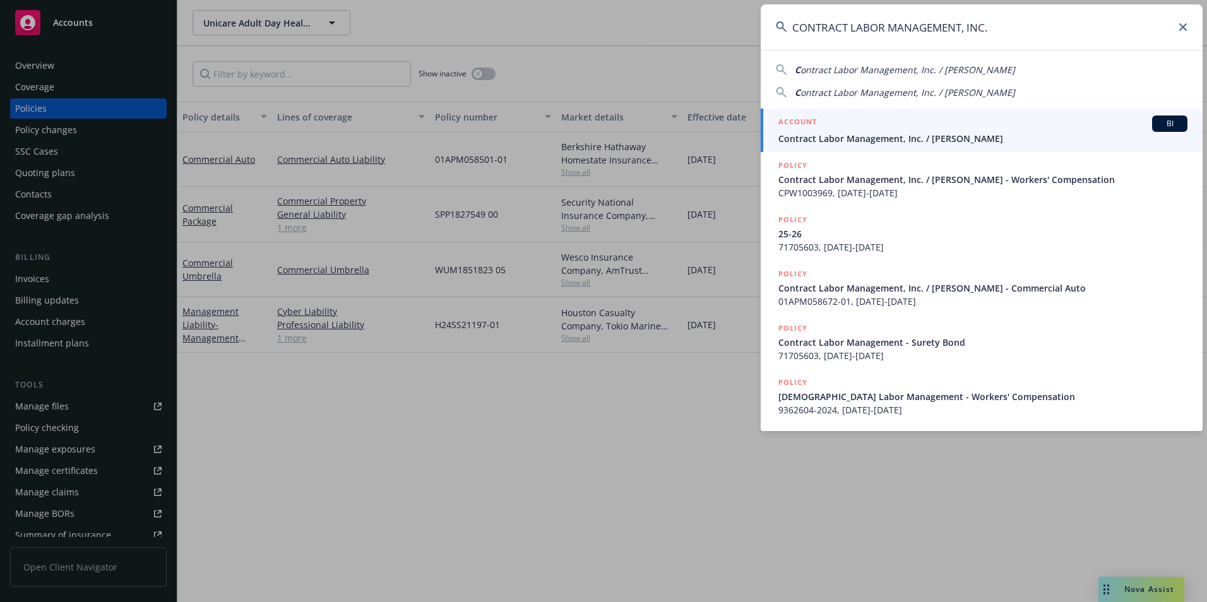
type input "CONTRACT LABOR MANAGEMENT, INC."
click at [955, 138] on span "Contract Labor Management, Inc. / [PERSON_NAME]" at bounding box center [983, 138] width 409 height 13
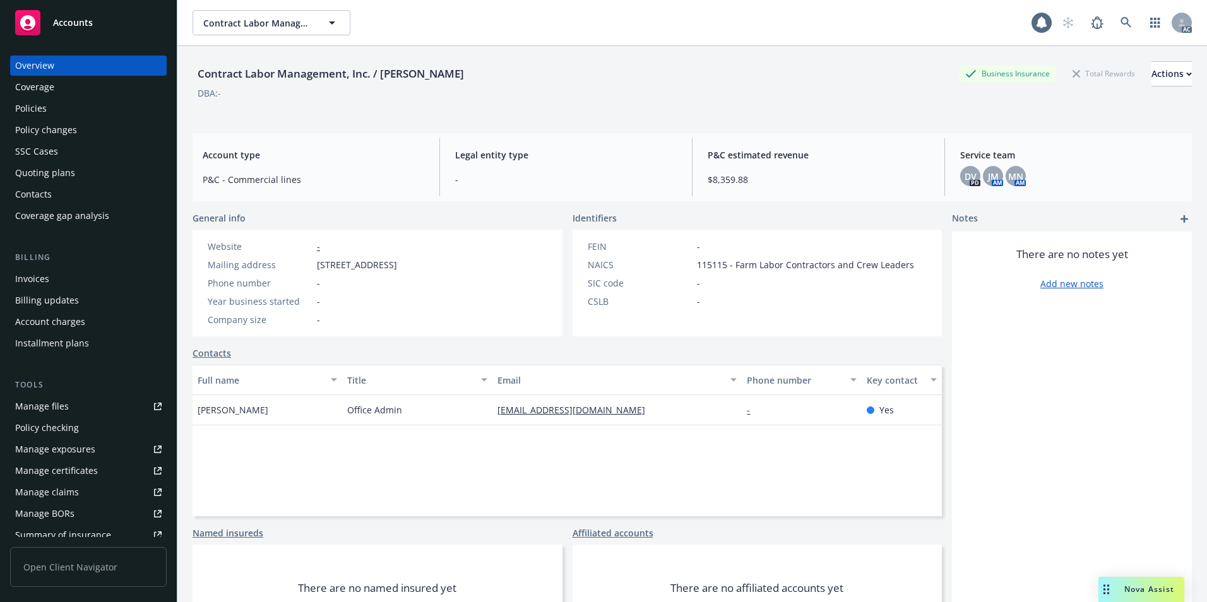
click at [63, 105] on div "Policies" at bounding box center [88, 109] width 146 height 20
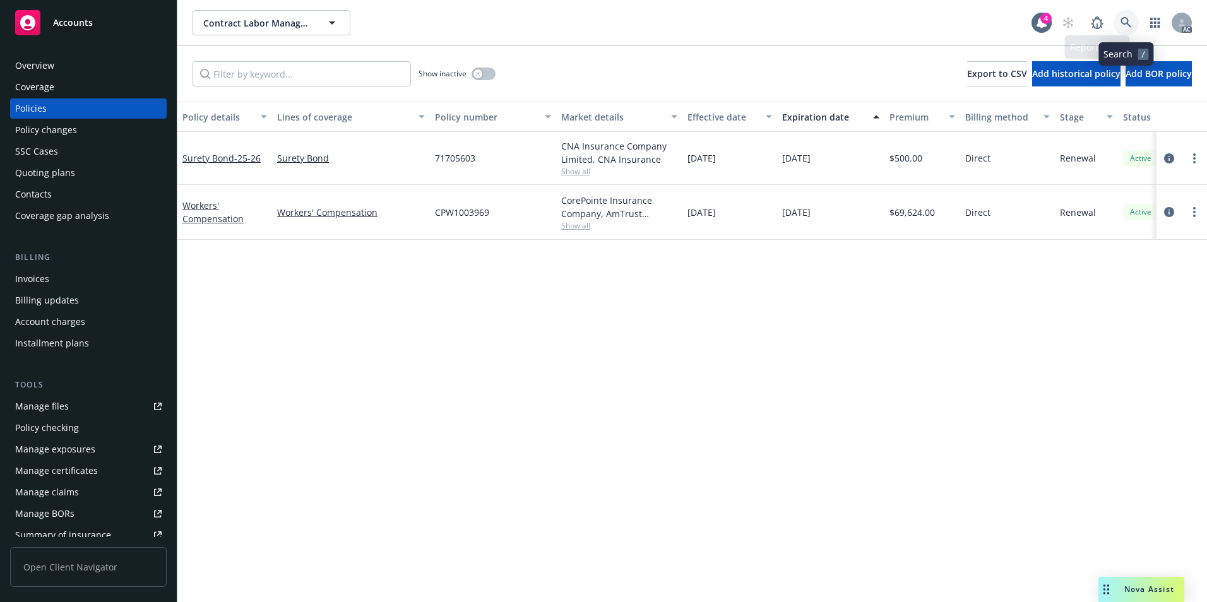
click at [1120, 25] on link at bounding box center [1126, 22] width 25 height 25
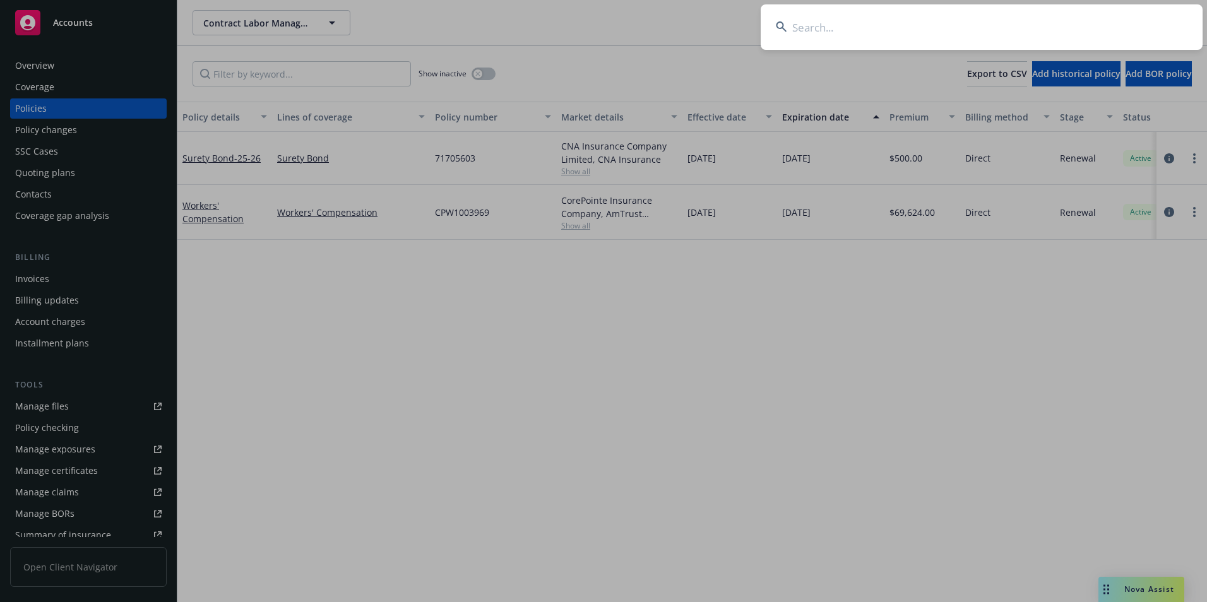
click at [1089, 28] on input at bounding box center [982, 26] width 442 height 45
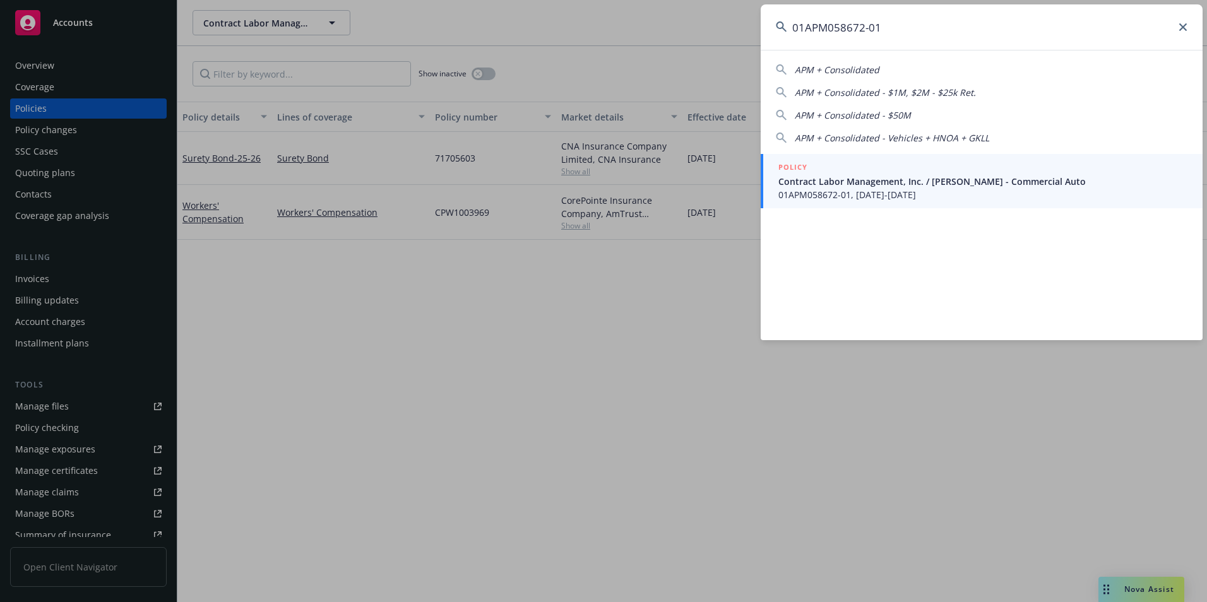
type input "01APM058672-01"
click at [936, 188] on span "01APM058672-01, [DATE]-[DATE]" at bounding box center [983, 194] width 409 height 13
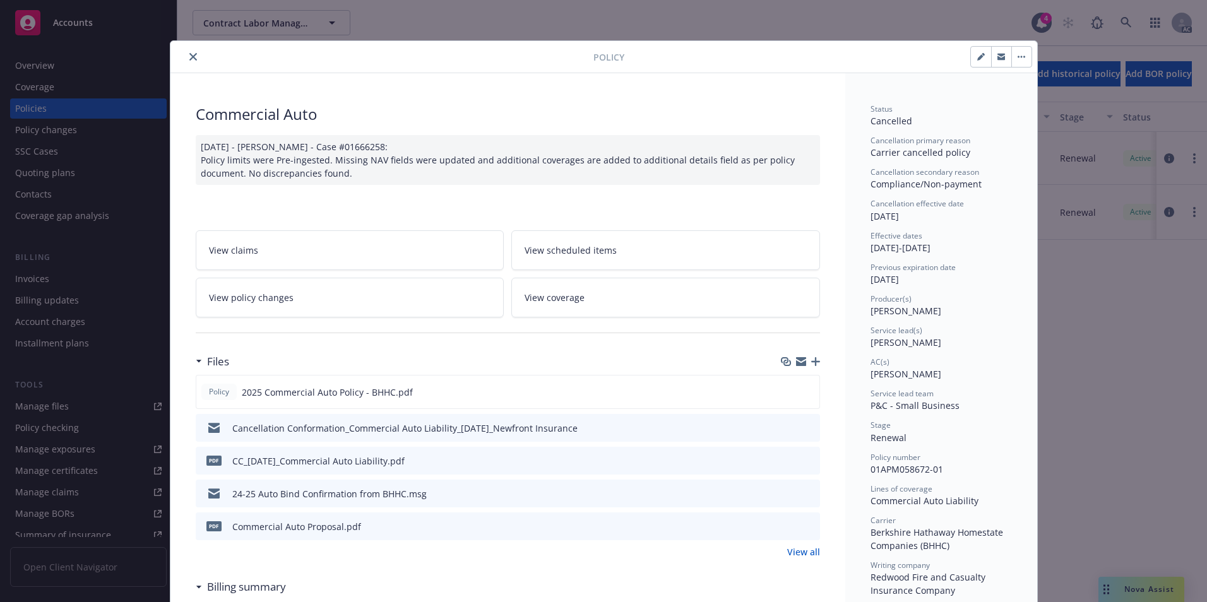
drag, startPoint x: 191, startPoint y: 60, endPoint x: 200, endPoint y: 68, distance: 12.1
click at [191, 60] on icon "close" at bounding box center [193, 57] width 8 height 8
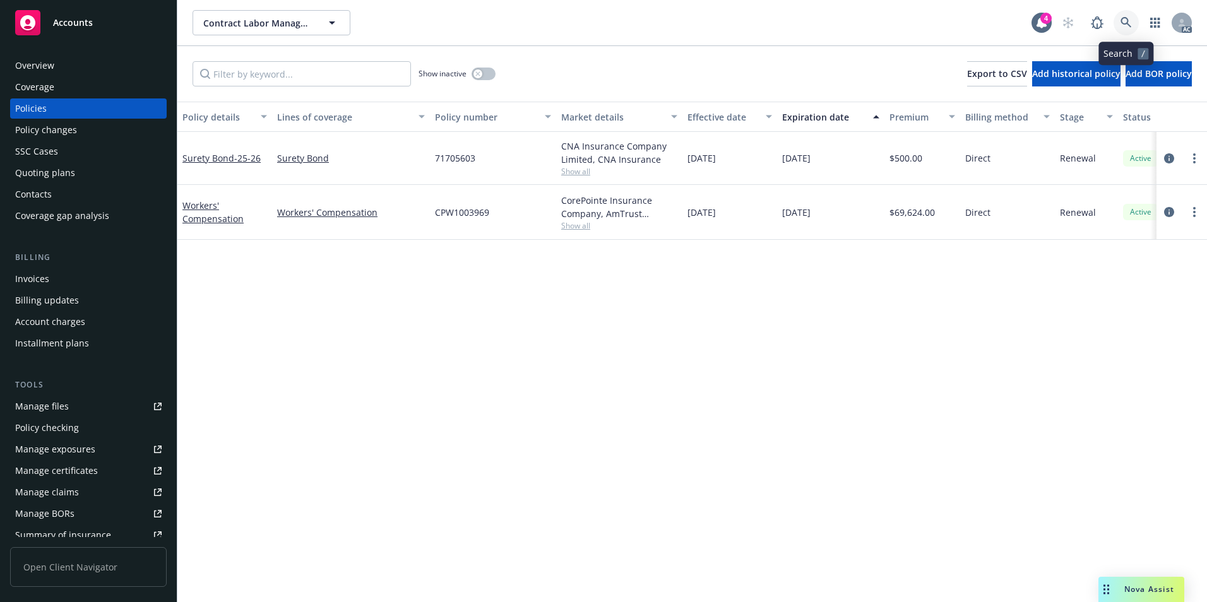
click at [1125, 18] on icon at bounding box center [1126, 22] width 11 height 11
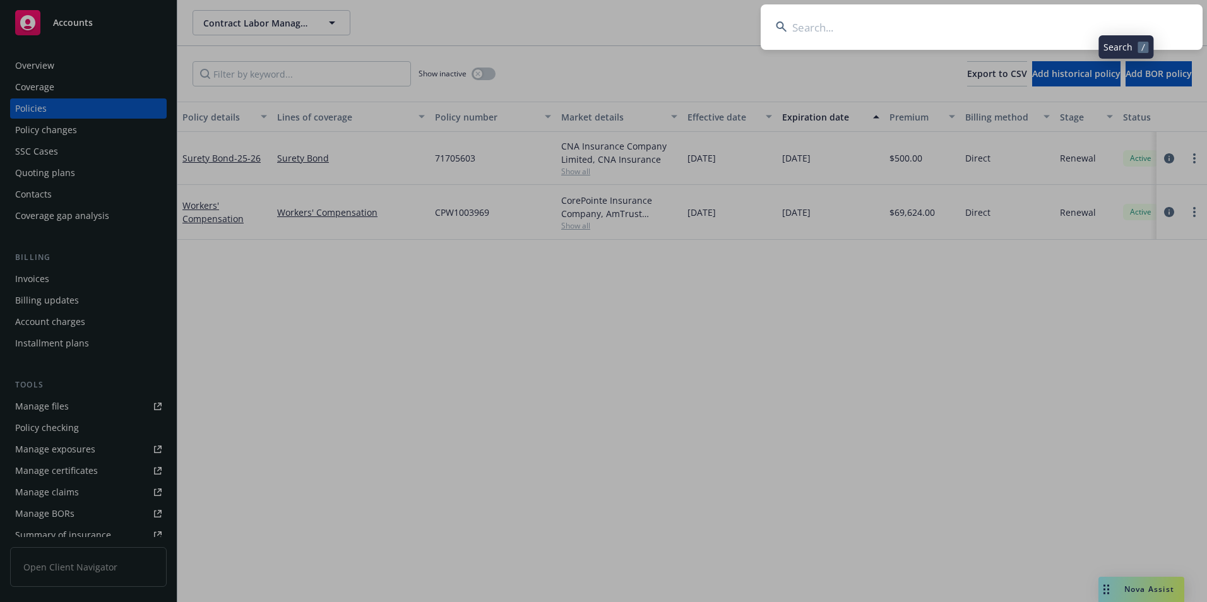
click at [1033, 30] on input at bounding box center [982, 26] width 442 height 45
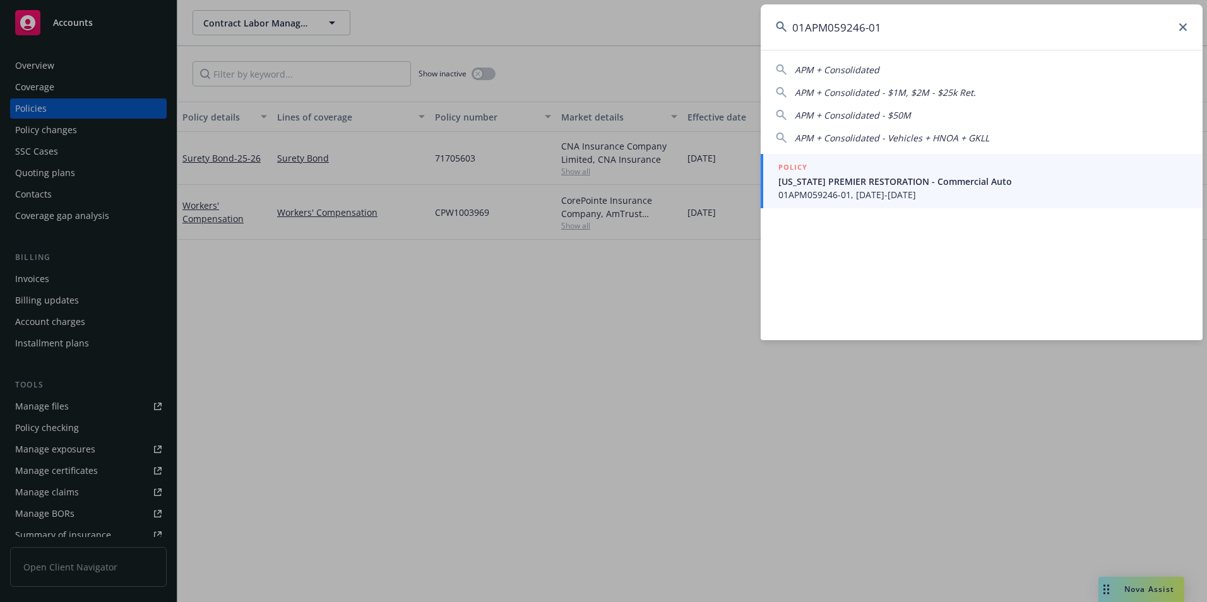
type input "01APM059246-01"
click at [938, 189] on span "01APM059246-01, [DATE]-[DATE]" at bounding box center [983, 194] width 409 height 13
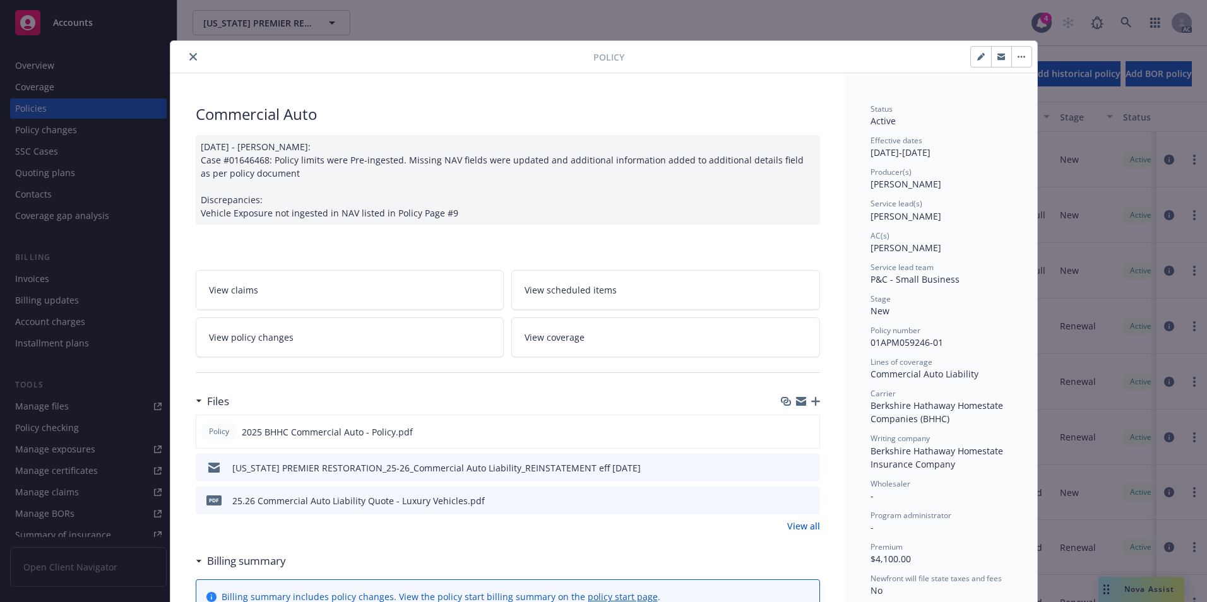
click at [189, 54] on icon "close" at bounding box center [193, 57] width 8 height 8
